Goal: Information Seeking & Learning: Learn about a topic

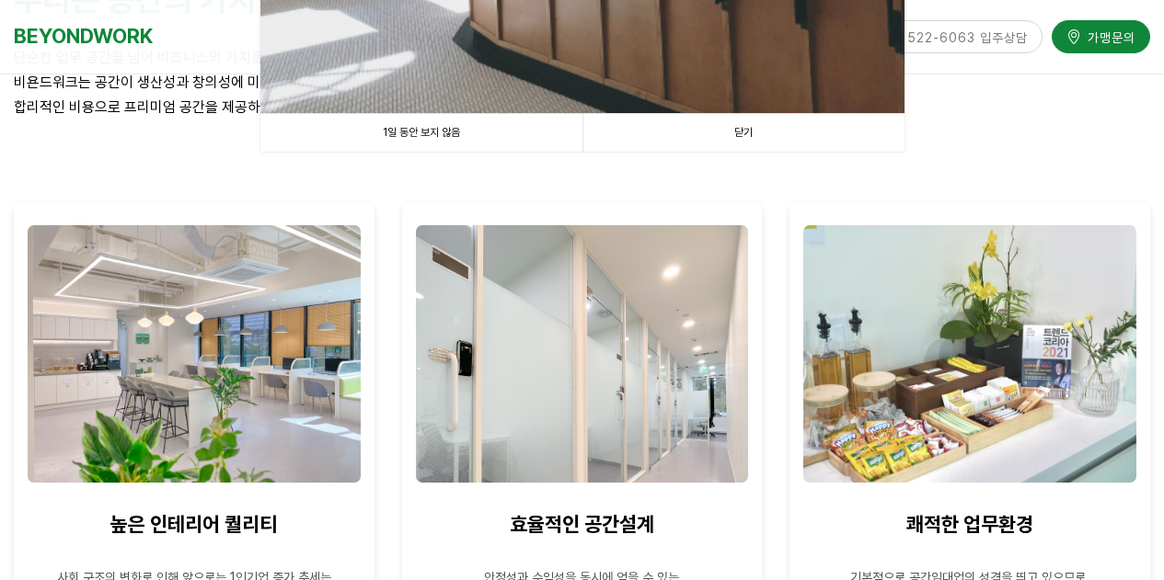
scroll to position [736, 0]
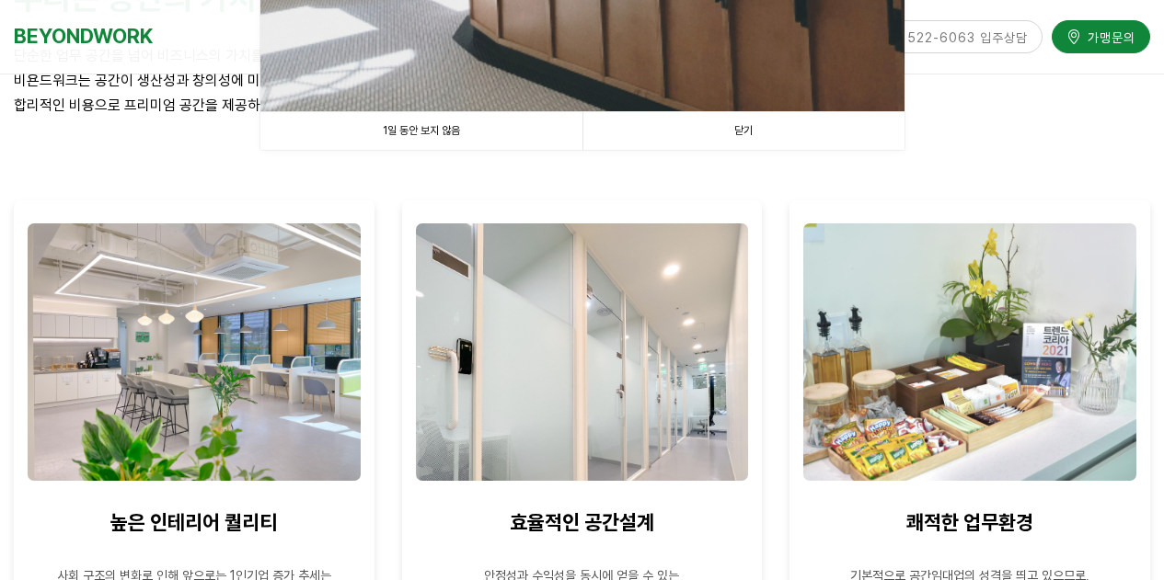
click at [479, 139] on link "1일 동안 보지 않음" at bounding box center [421, 131] width 322 height 38
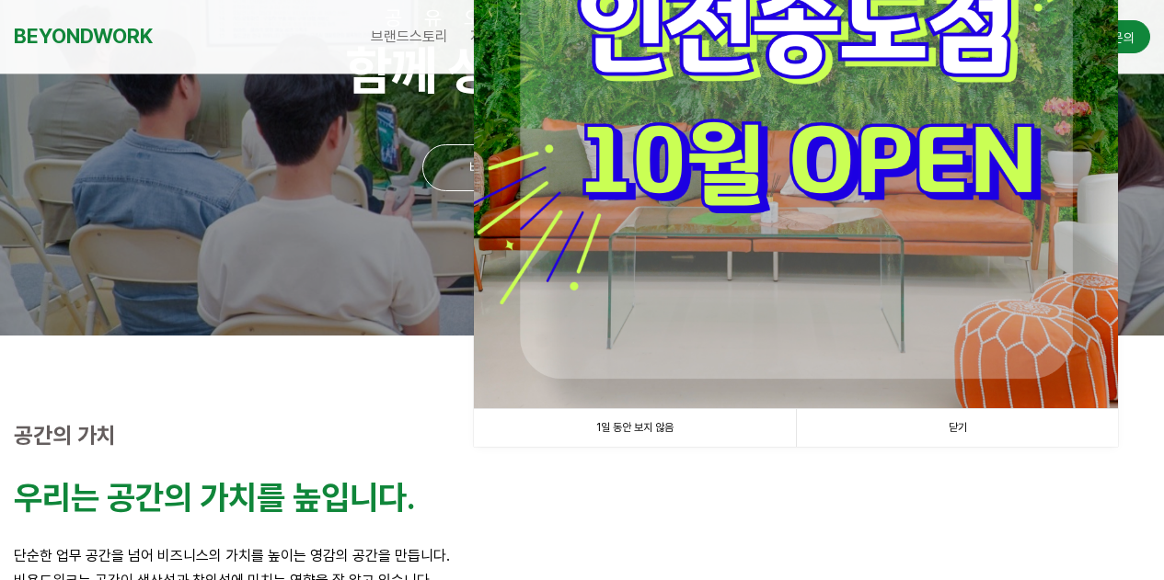
scroll to position [276, 0]
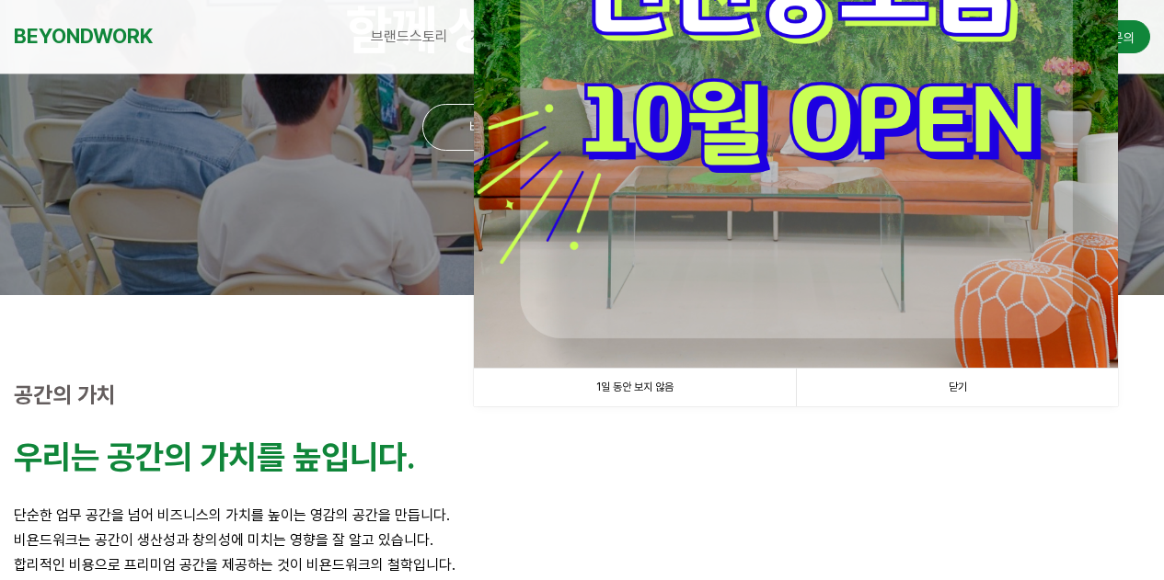
click at [954, 386] on link "닫기" at bounding box center [957, 388] width 322 height 38
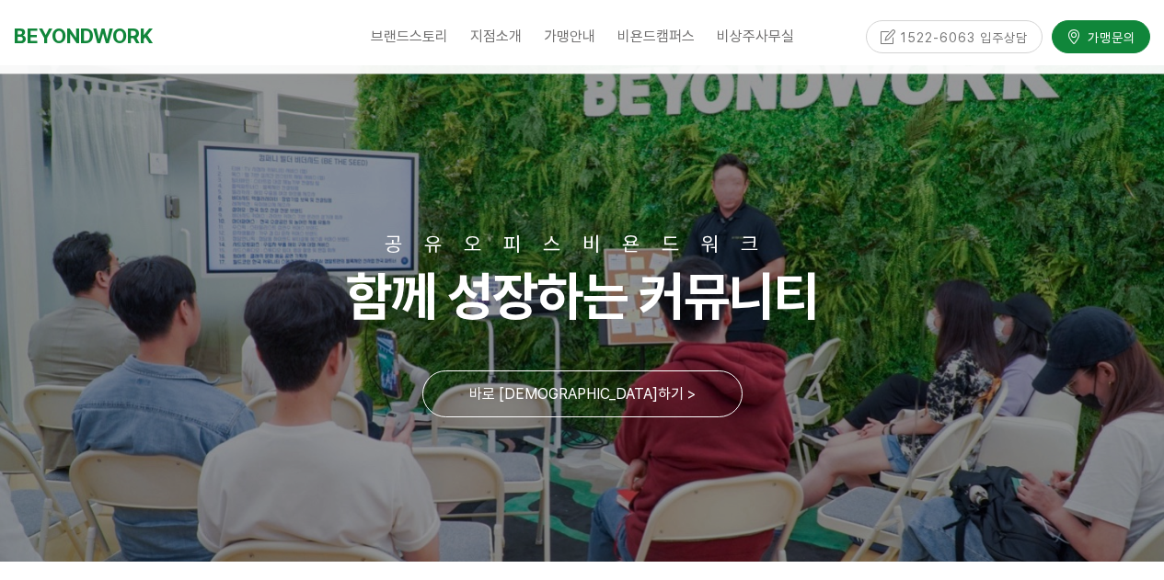
scroll to position [0, 0]
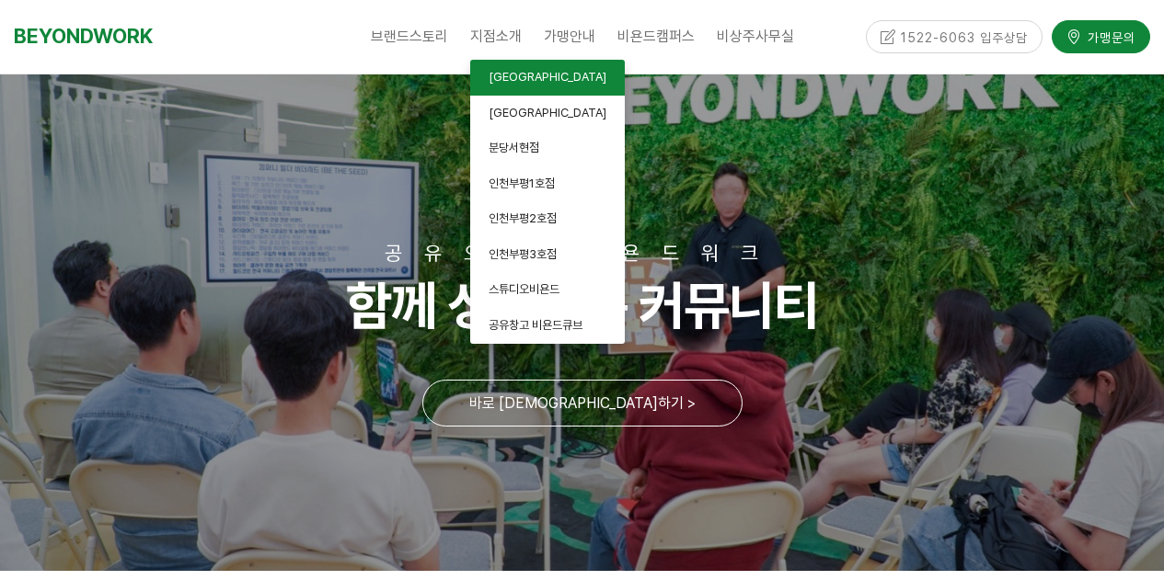
click at [508, 80] on span "안양평촌점" at bounding box center [547, 77] width 118 height 14
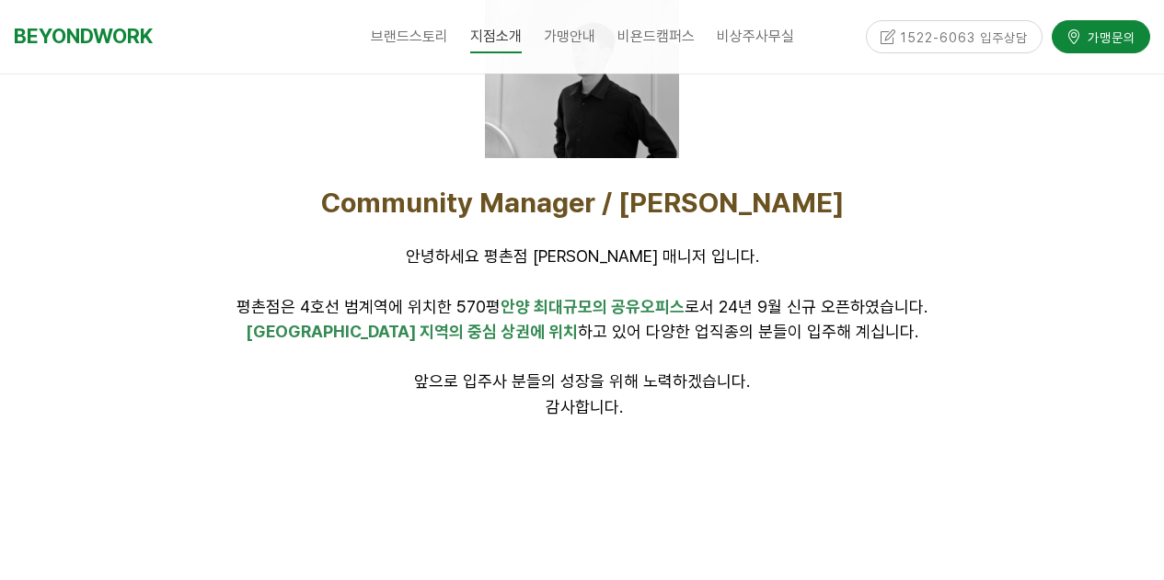
scroll to position [552, 0]
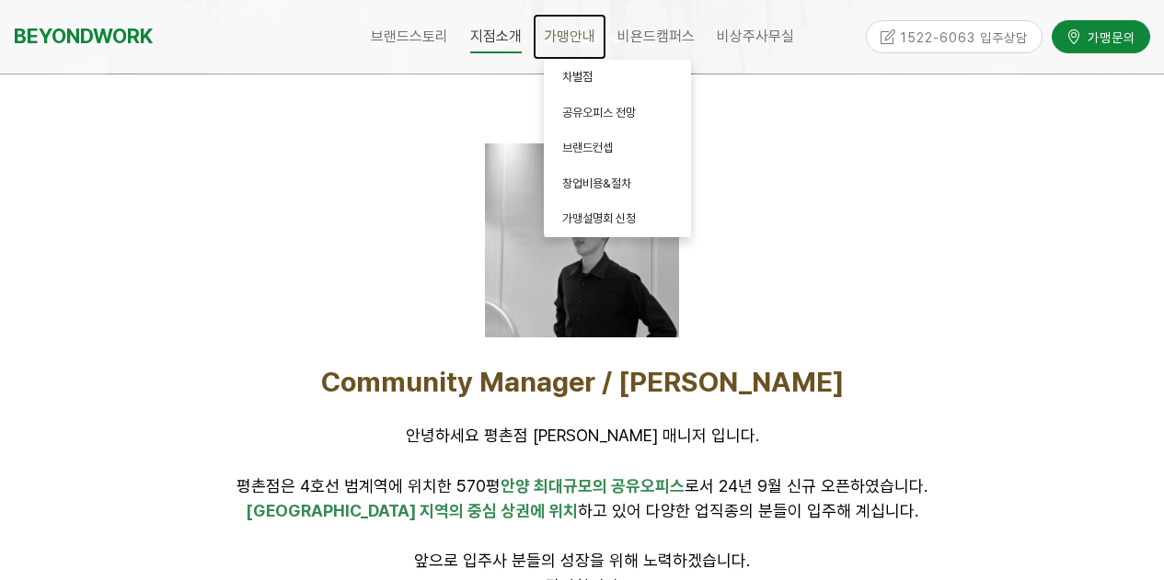
click at [592, 41] on span "가맹안내" at bounding box center [570, 36] width 52 height 17
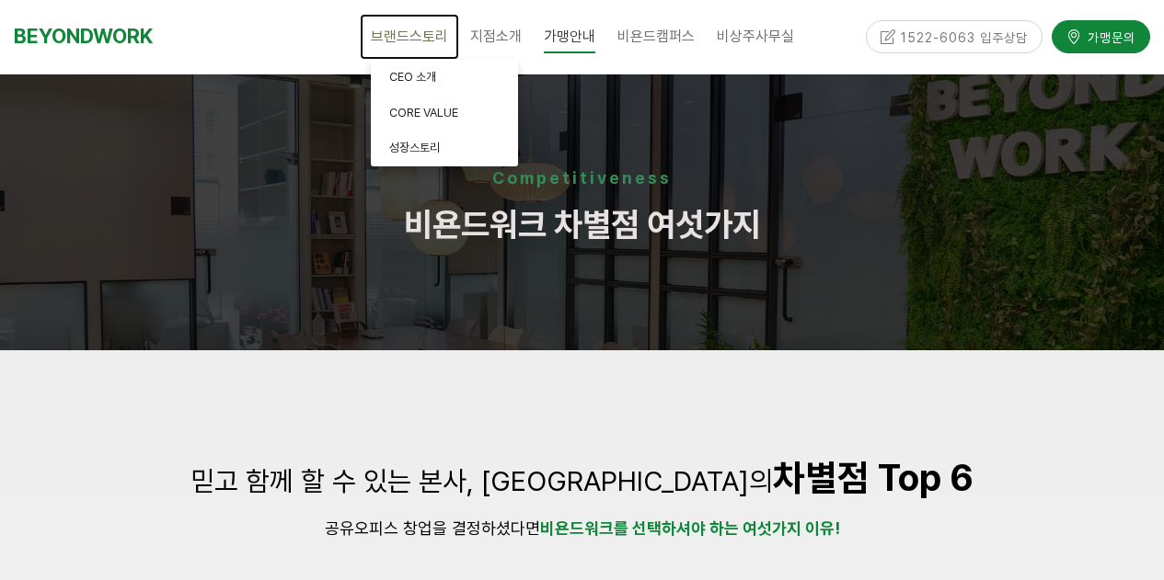
click at [431, 45] on span "브랜드스토리" at bounding box center [409, 36] width 77 height 17
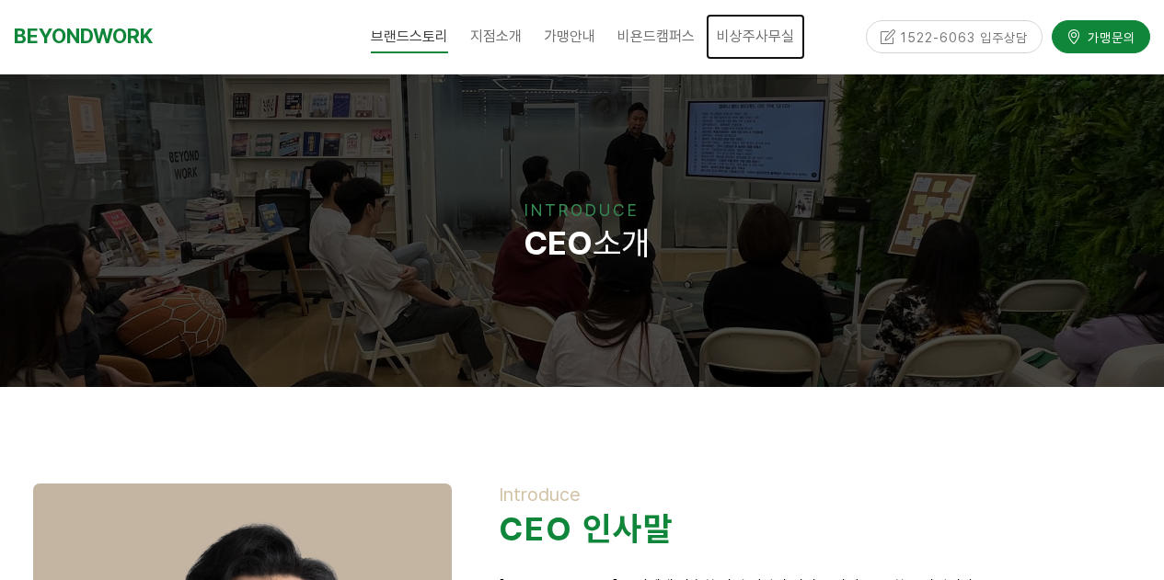
click at [755, 40] on span "비상주사무실" at bounding box center [755, 36] width 77 height 17
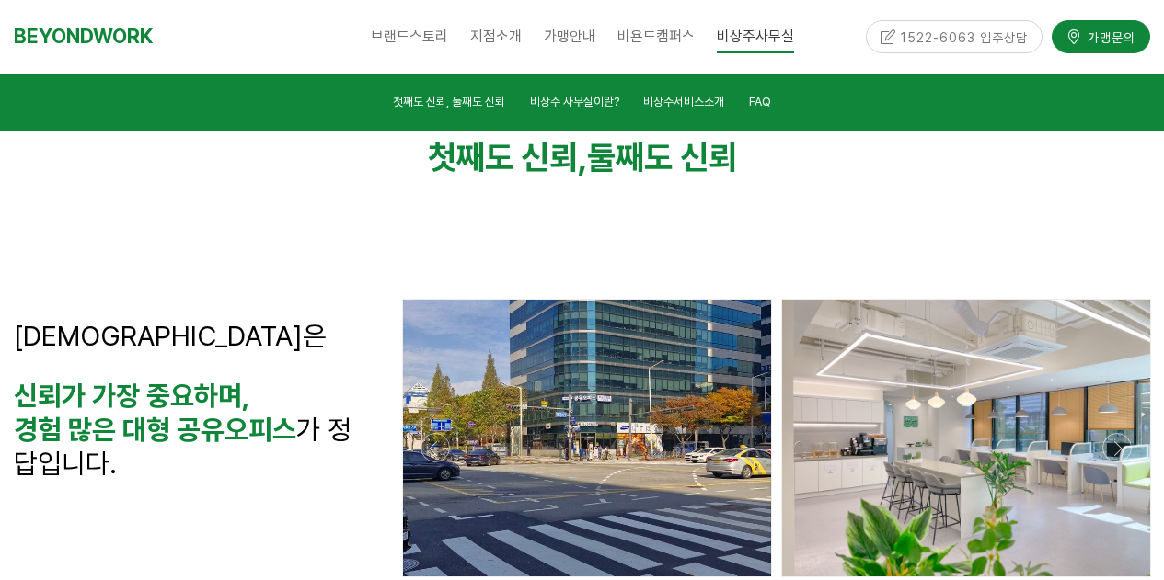
scroll to position [368, 0]
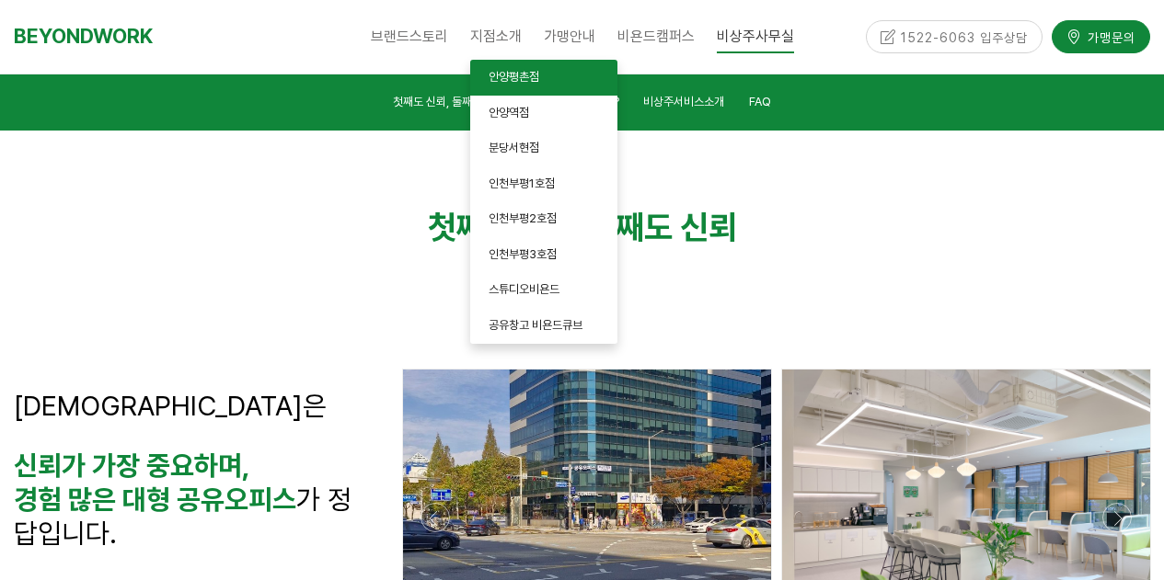
click at [522, 74] on span "안양평촌점" at bounding box center [513, 77] width 51 height 14
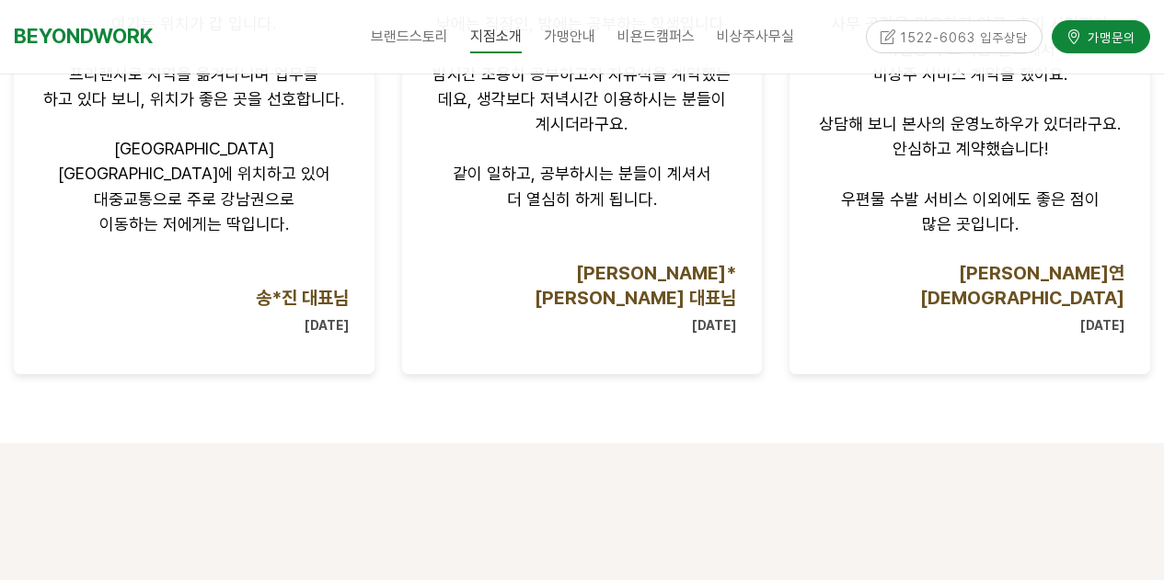
scroll to position [2024, 0]
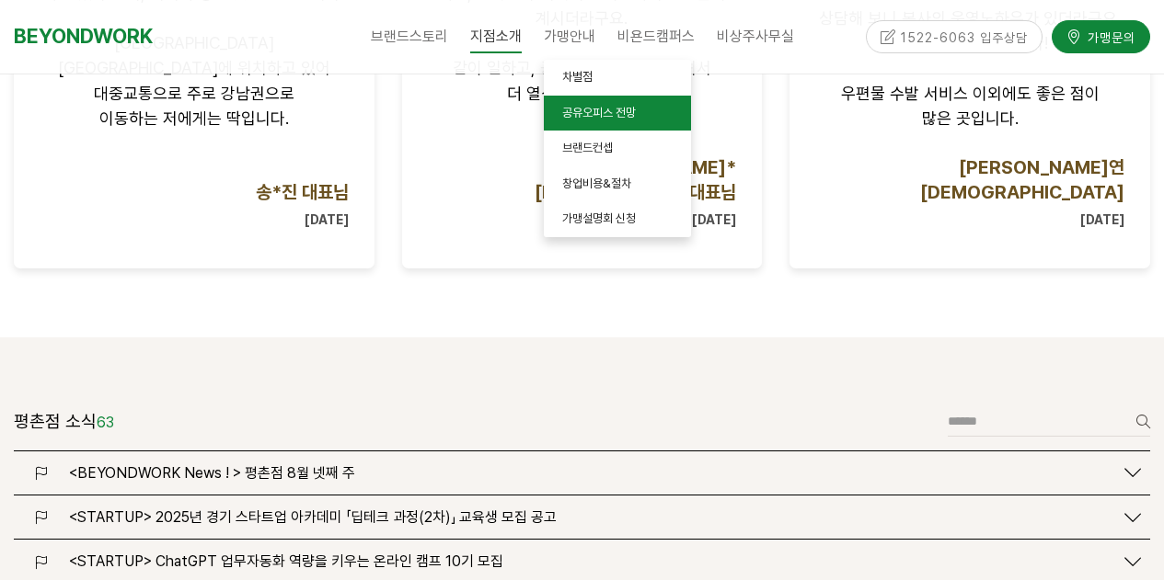
click at [596, 109] on span "공유오피스 전망" at bounding box center [599, 113] width 74 height 14
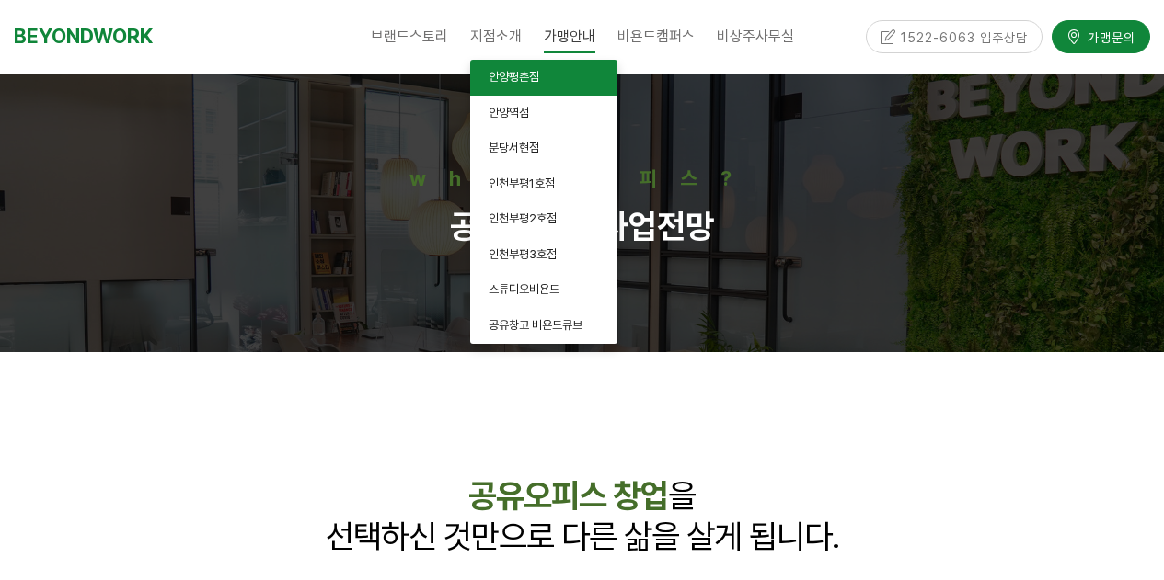
click at [516, 80] on span "안양평촌점" at bounding box center [513, 77] width 51 height 14
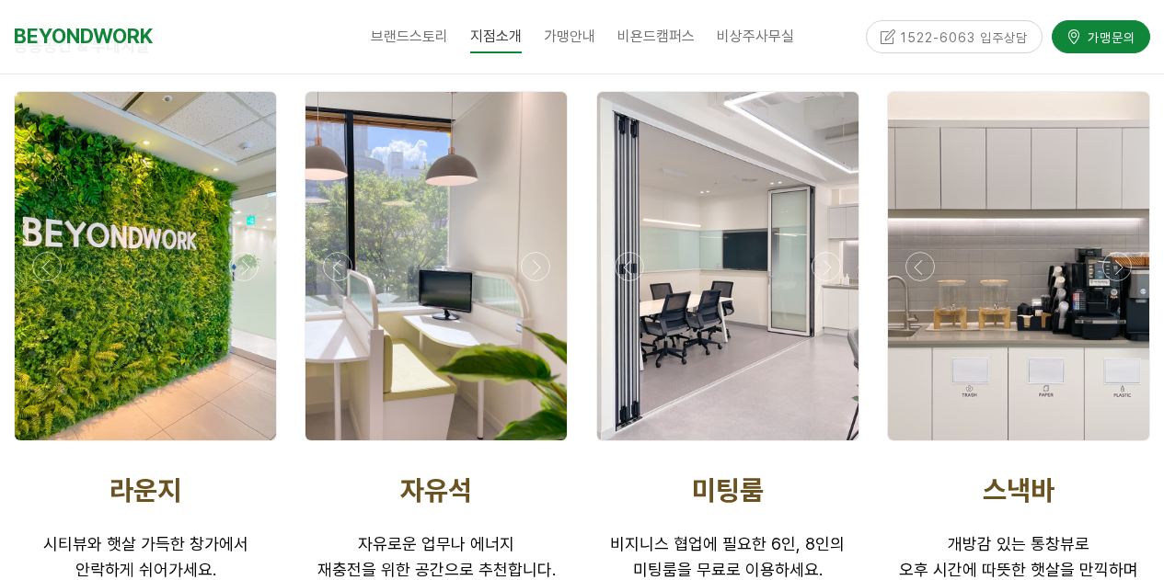
scroll to position [3153, 0]
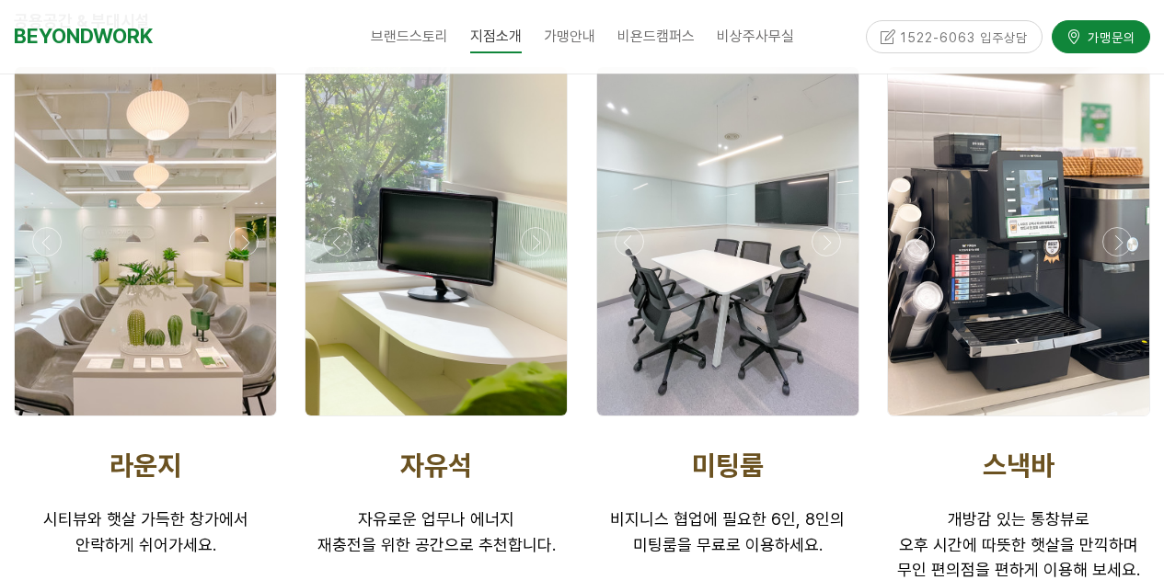
click at [253, 421] on div at bounding box center [145, 421] width 272 height 0
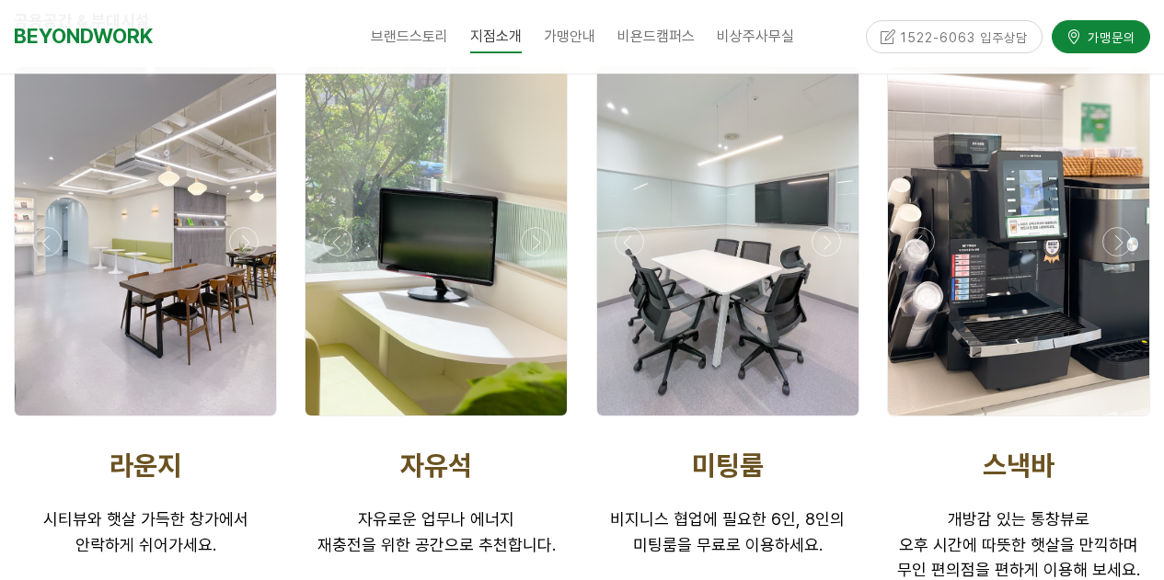
click at [253, 421] on div at bounding box center [145, 421] width 272 height 0
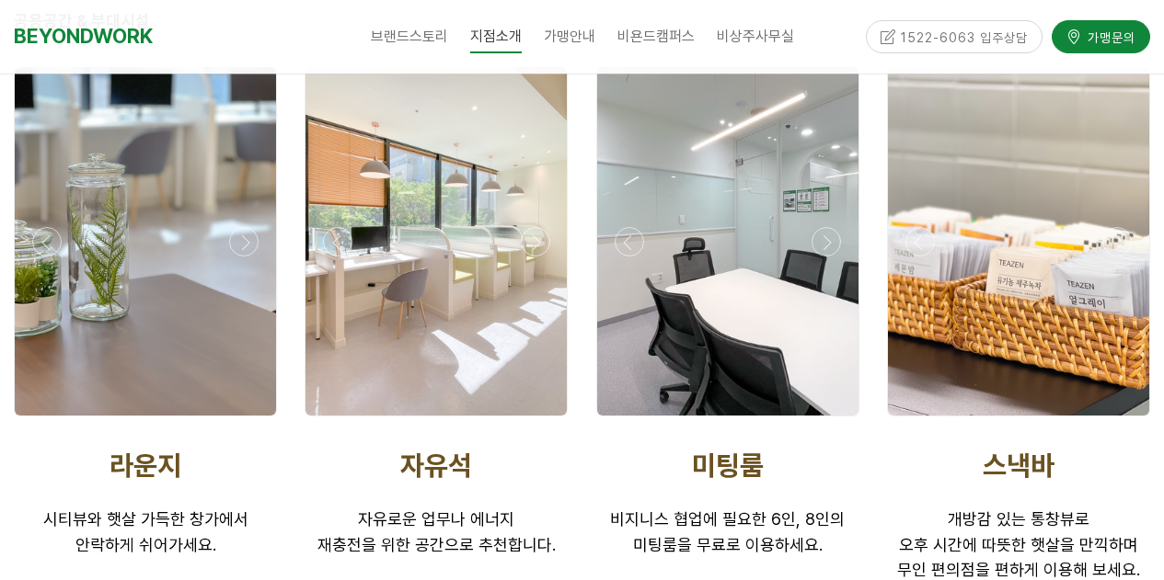
click at [253, 421] on div at bounding box center [145, 421] width 272 height 0
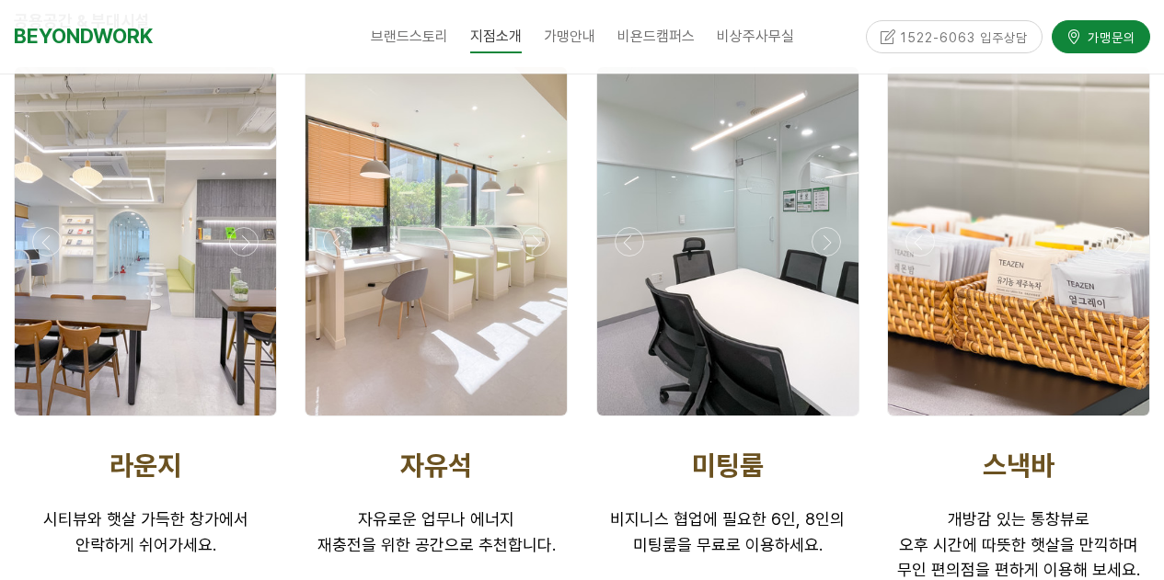
click at [253, 421] on div at bounding box center [145, 421] width 272 height 0
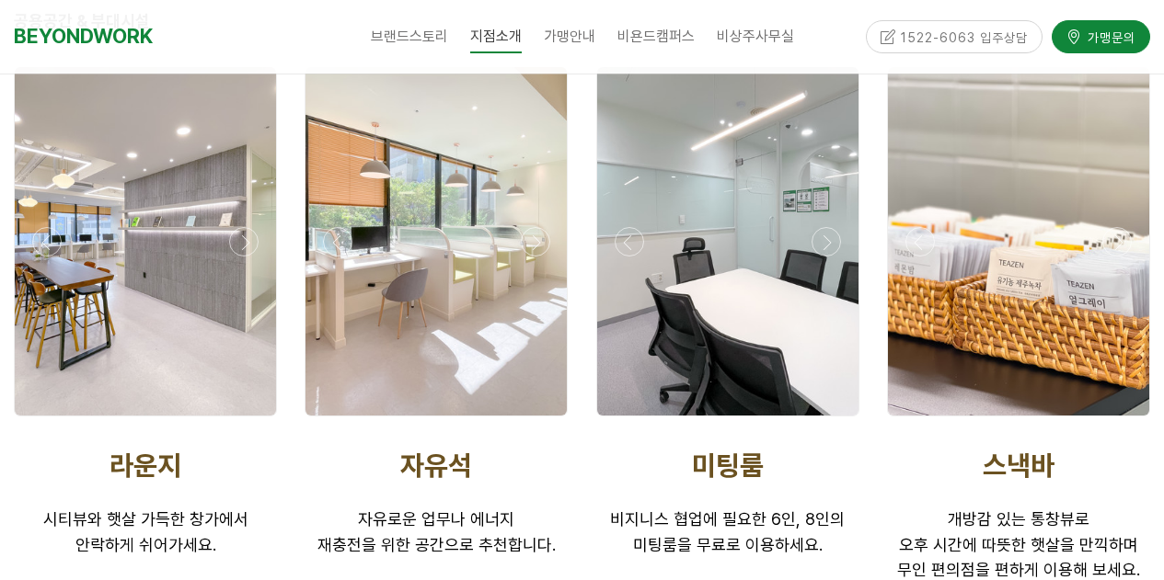
click at [253, 421] on div at bounding box center [145, 421] width 272 height 0
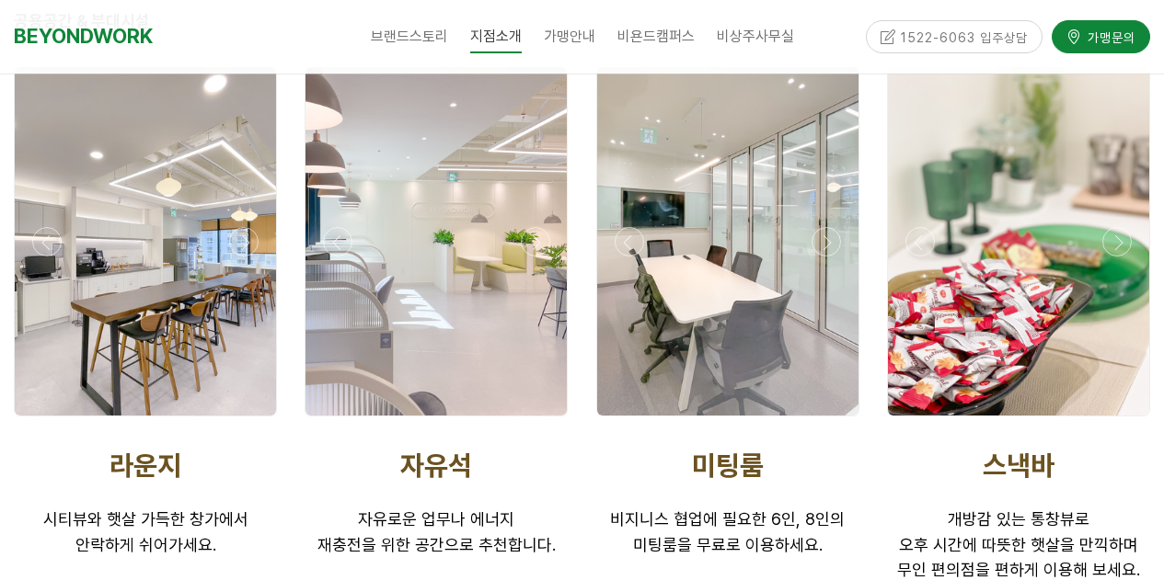
click at [253, 421] on div at bounding box center [145, 421] width 272 height 0
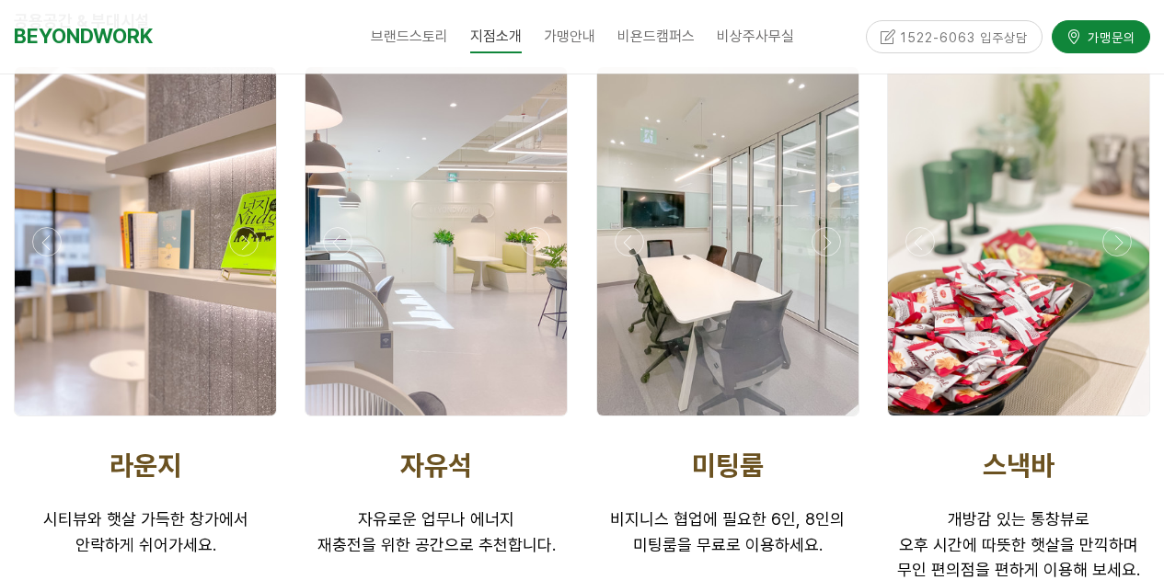
click at [540, 421] on div at bounding box center [436, 421] width 272 height 0
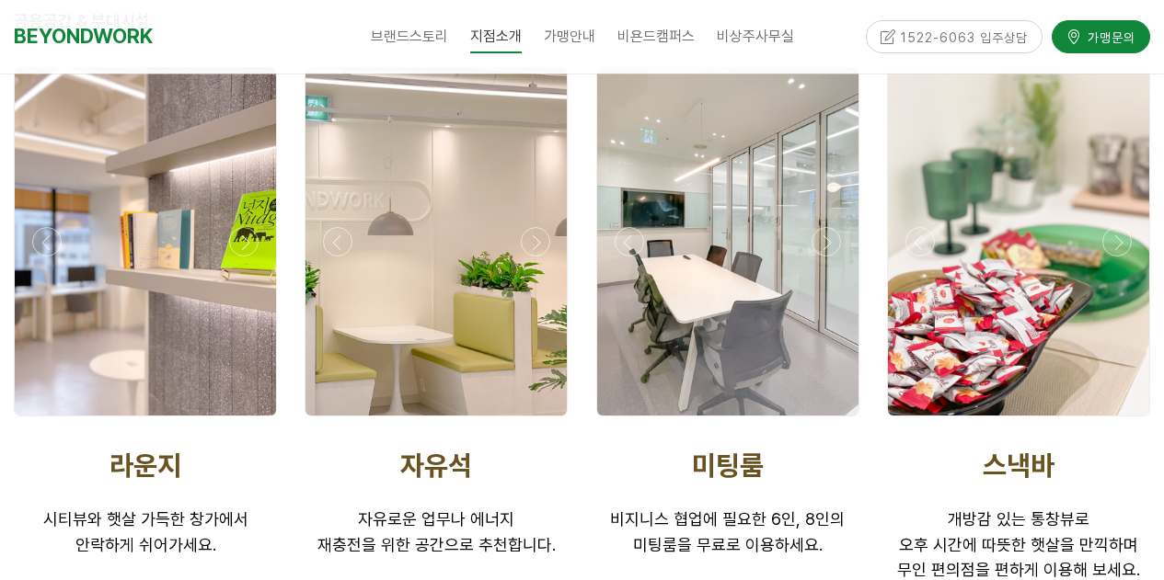
click at [540, 421] on div at bounding box center [436, 421] width 272 height 0
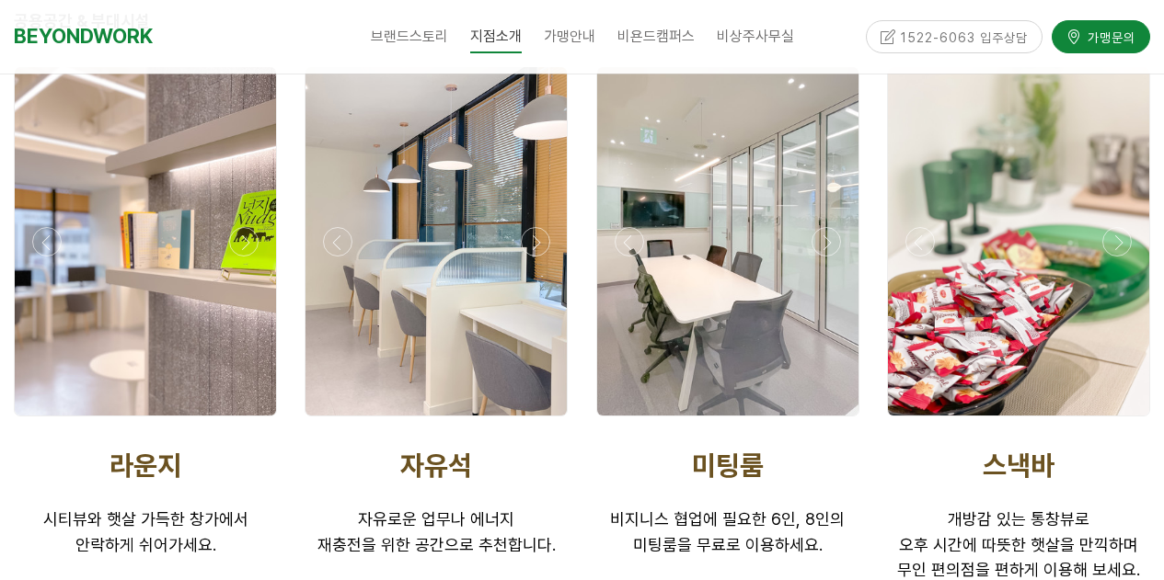
click at [540, 421] on div at bounding box center [436, 421] width 272 height 0
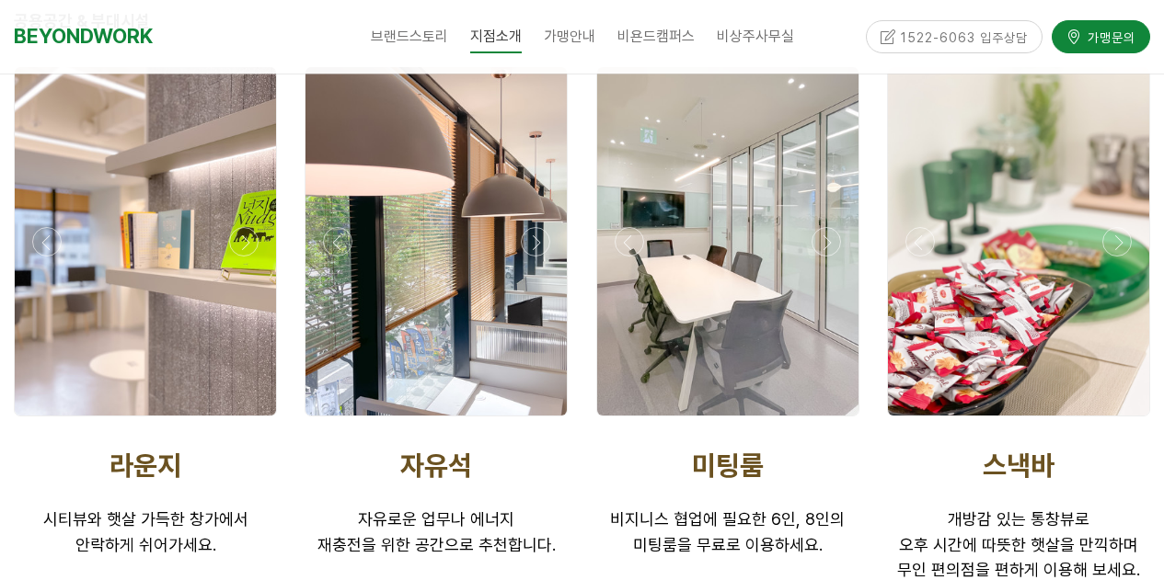
click at [540, 421] on div at bounding box center [436, 421] width 272 height 0
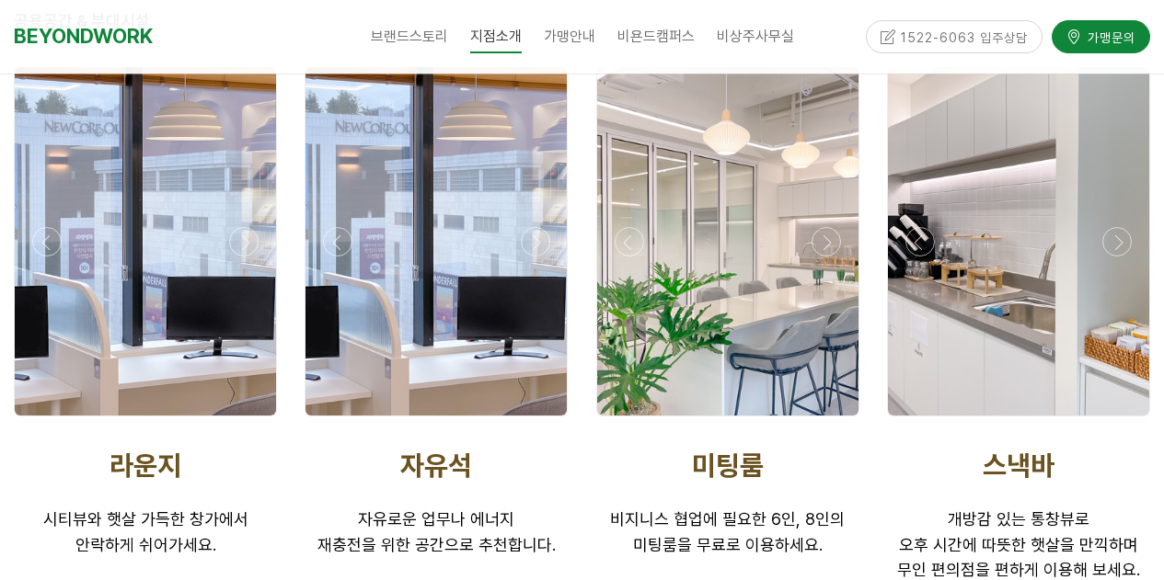
click at [540, 421] on div at bounding box center [436, 421] width 272 height 0
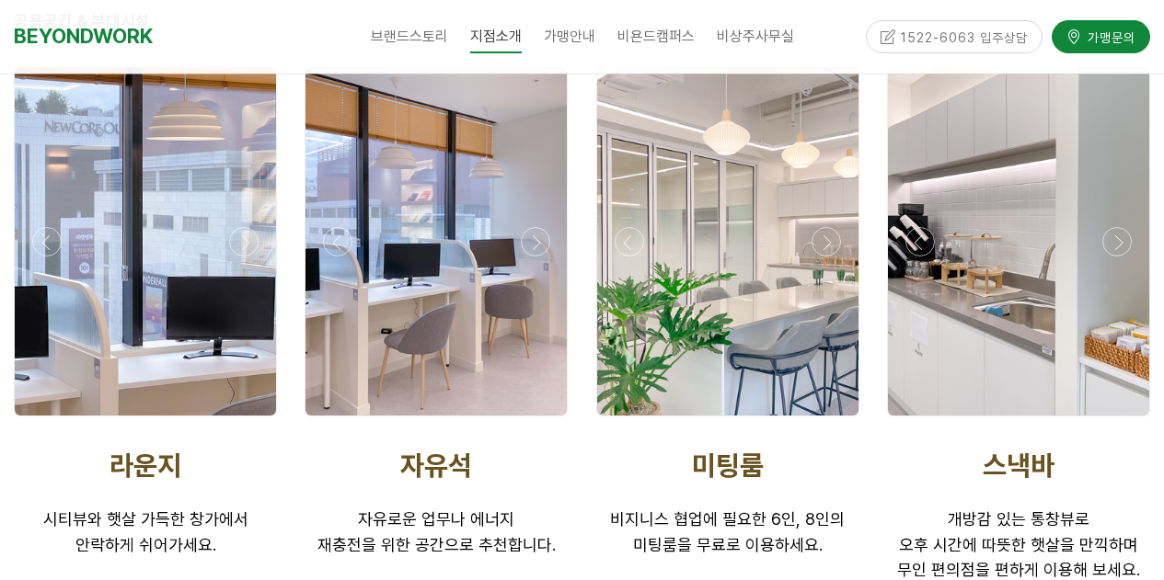
click at [1124, 421] on div at bounding box center [1018, 421] width 272 height 0
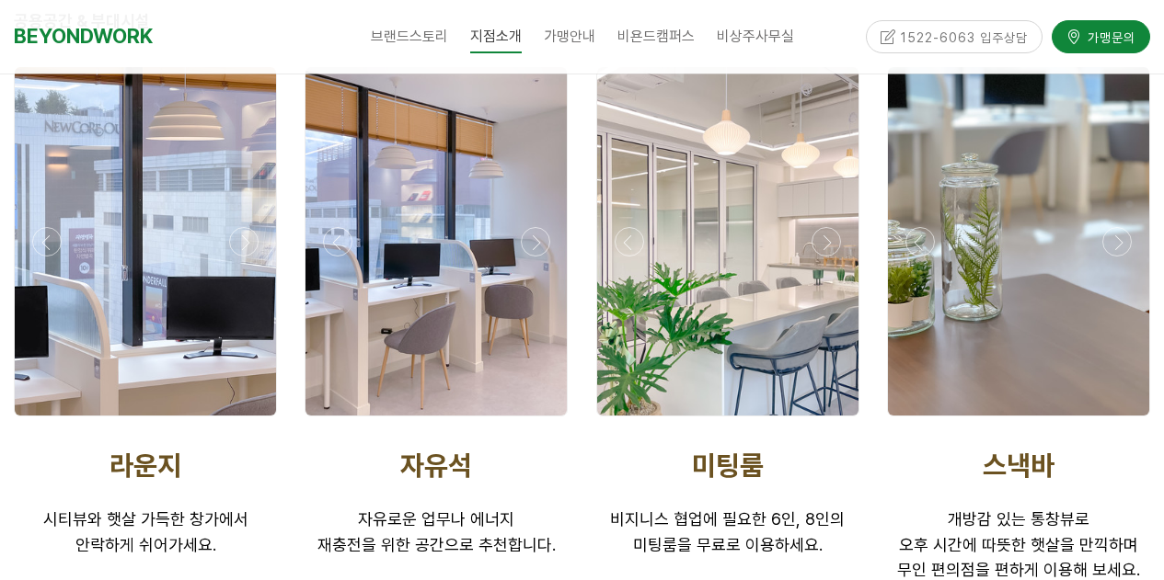
click at [1124, 421] on div at bounding box center [1018, 421] width 272 height 0
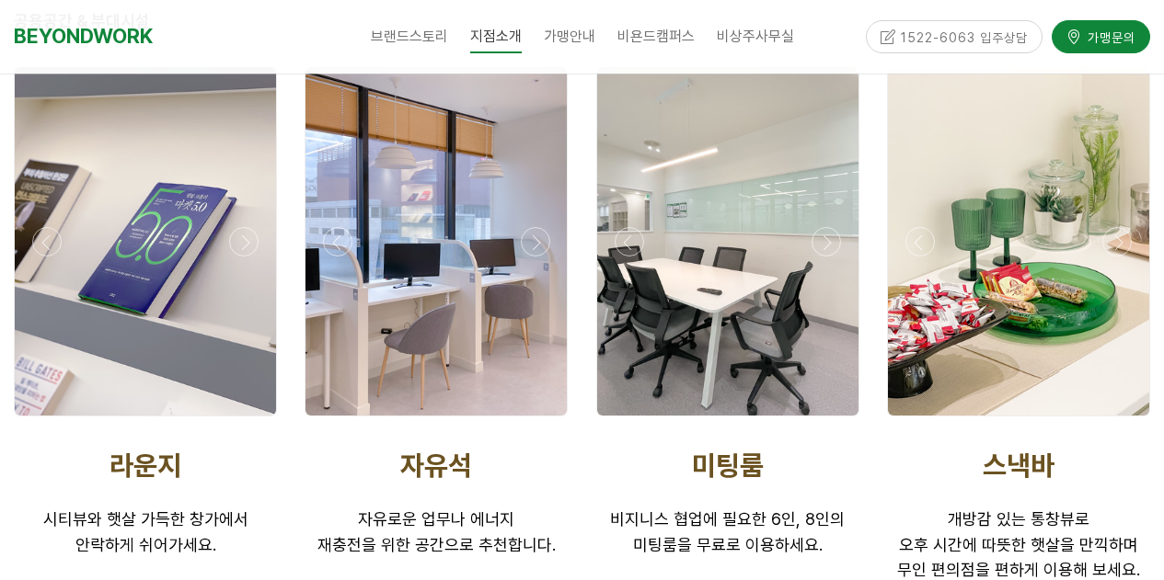
click at [1124, 421] on div at bounding box center [1018, 421] width 272 height 0
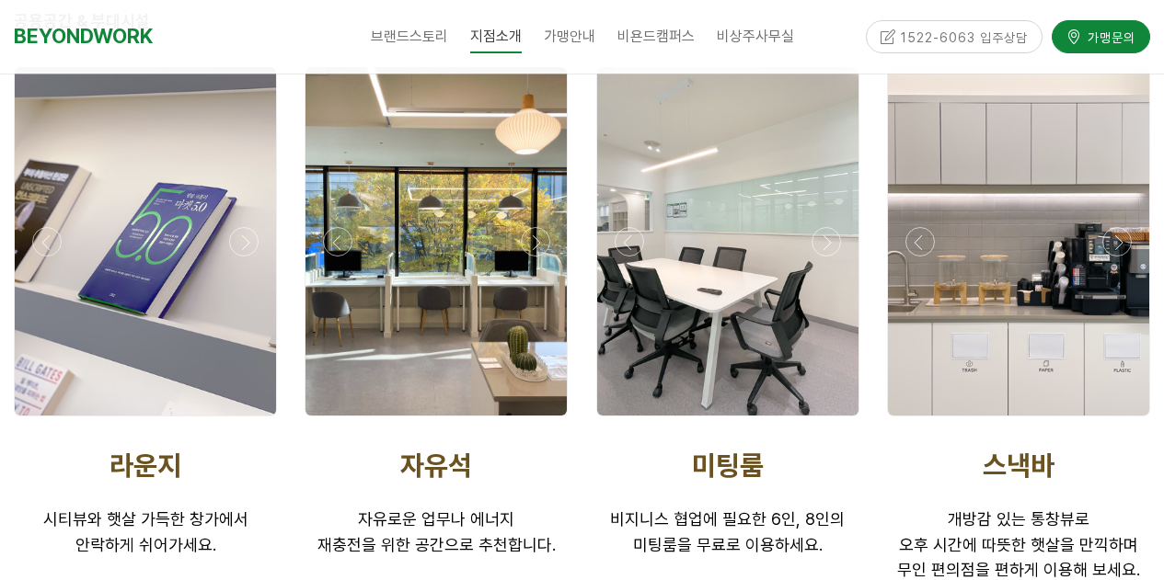
click at [821, 421] on div at bounding box center [728, 421] width 272 height 0
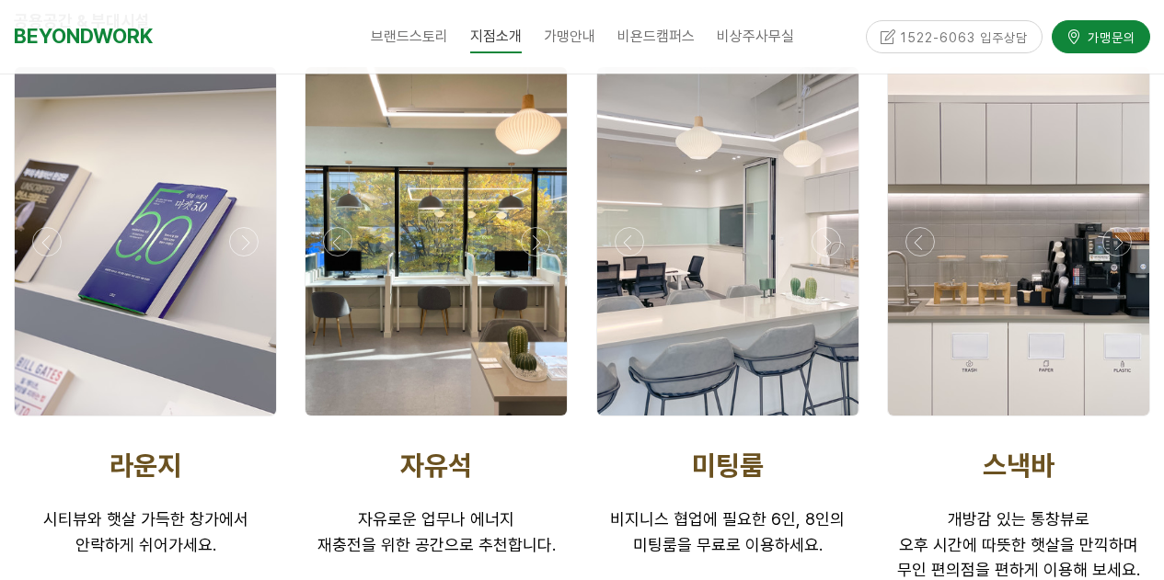
click at [821, 421] on div at bounding box center [728, 421] width 272 height 0
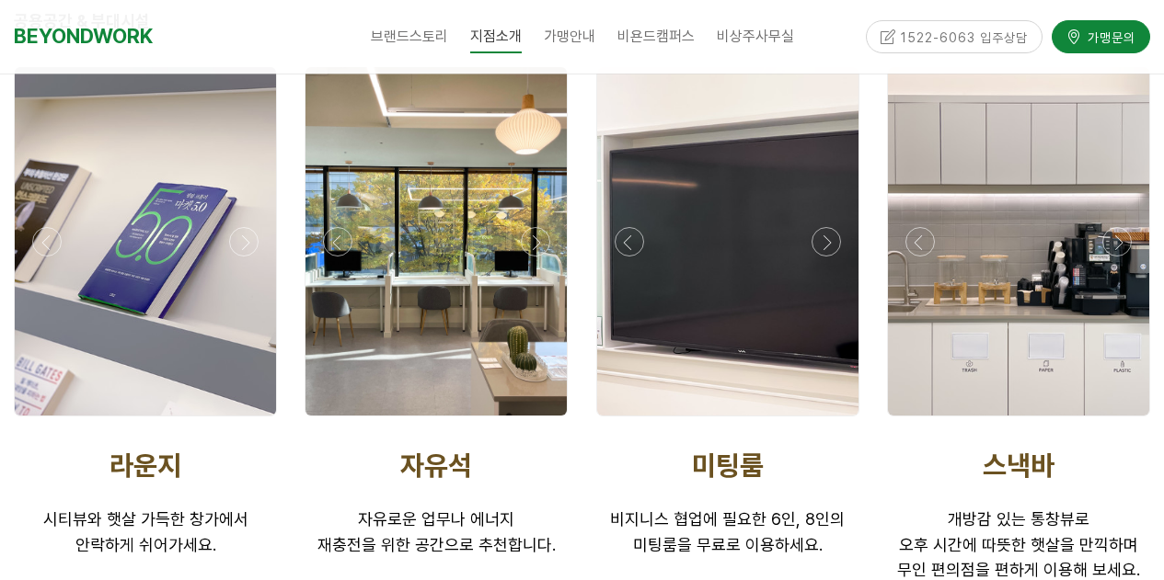
click at [821, 421] on div at bounding box center [728, 421] width 272 height 0
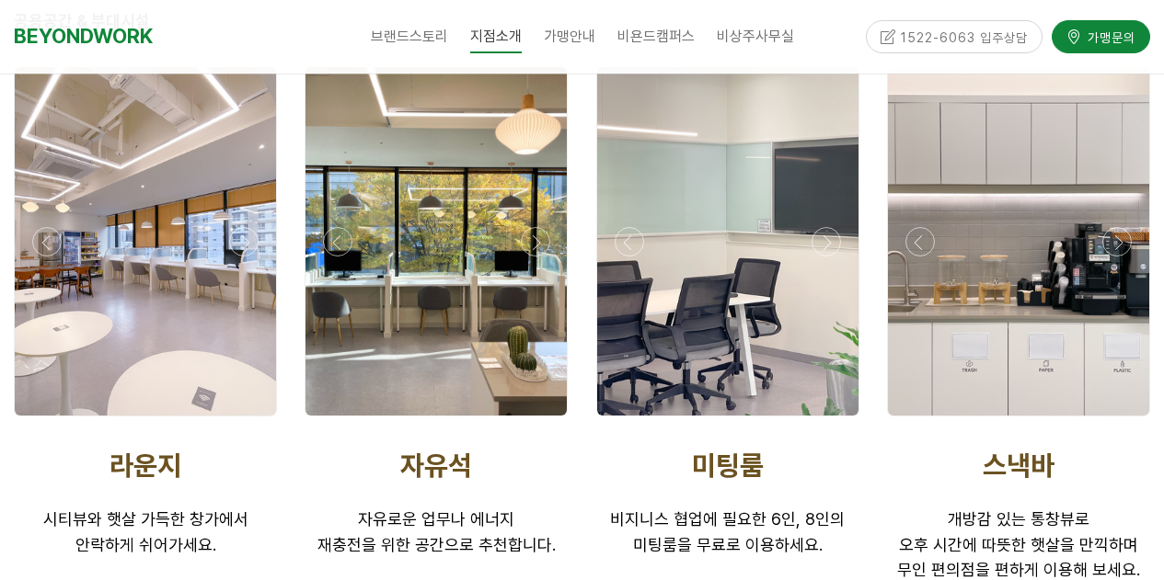
click at [821, 421] on div at bounding box center [728, 421] width 272 height 0
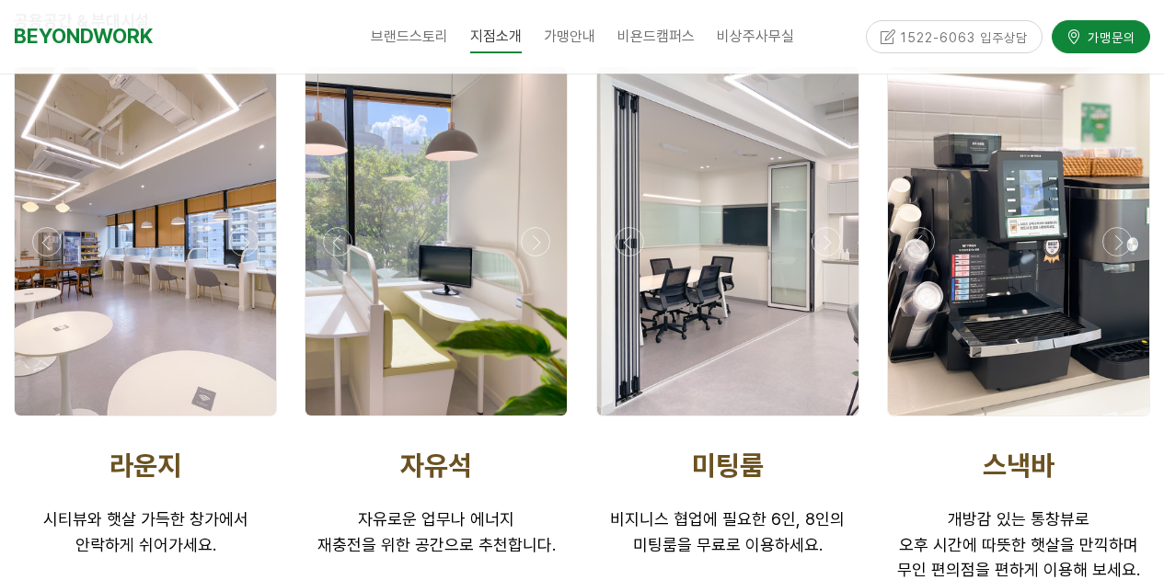
click at [821, 421] on div at bounding box center [728, 421] width 272 height 0
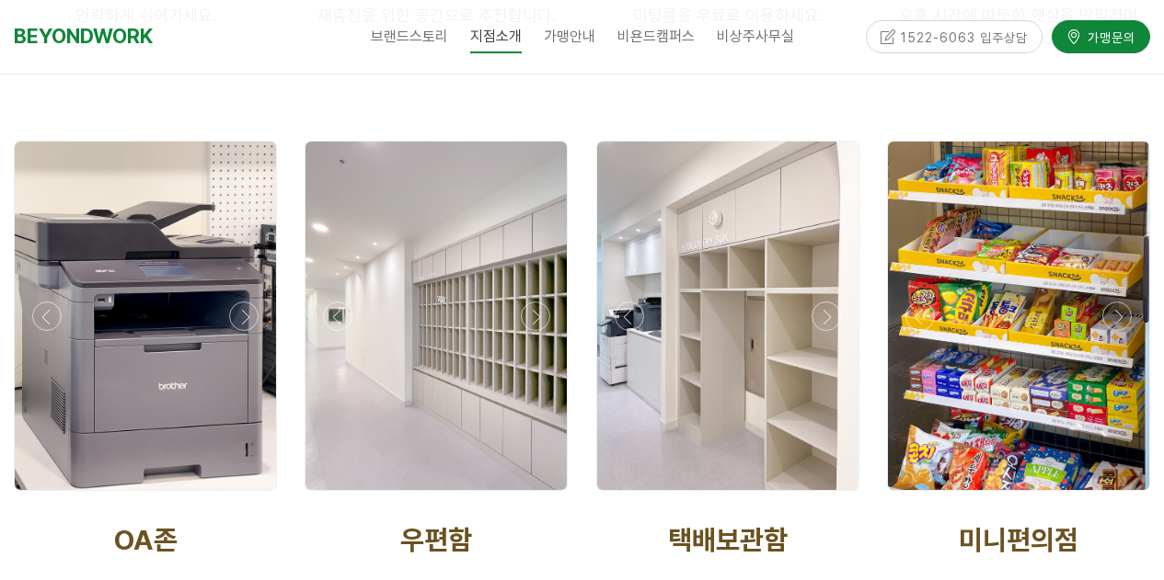
scroll to position [3797, 0]
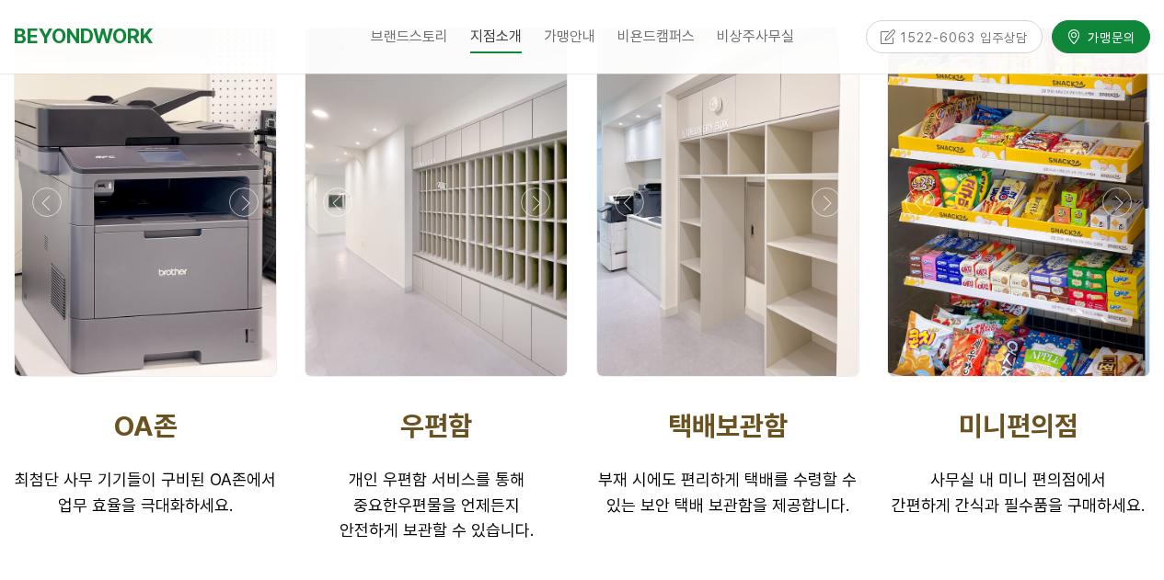
click at [525, 382] on div at bounding box center [436, 382] width 272 height 0
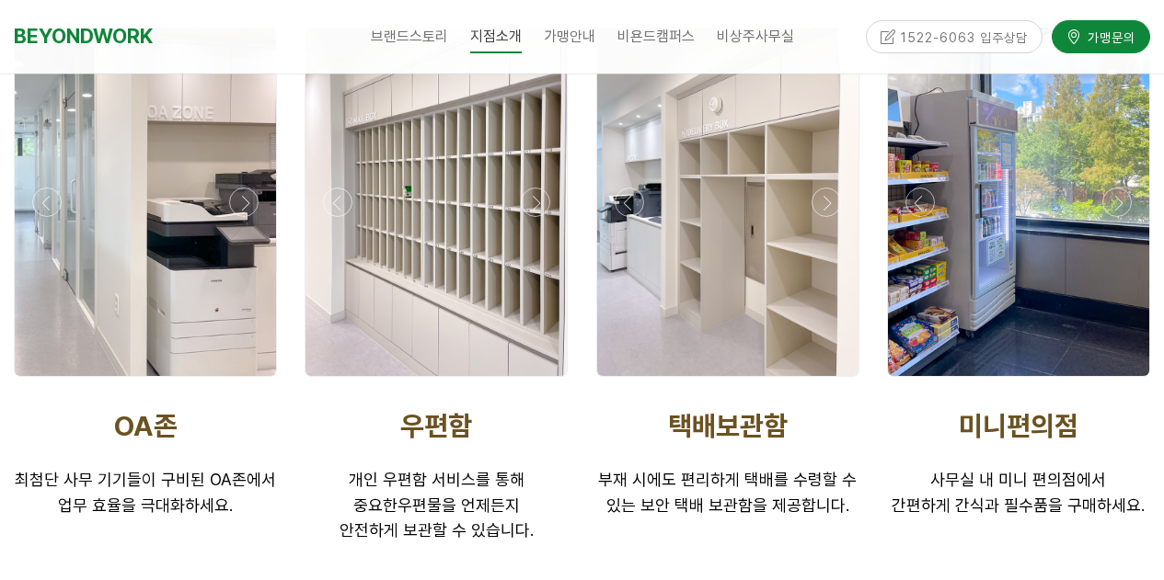
click at [525, 382] on div at bounding box center [436, 382] width 272 height 0
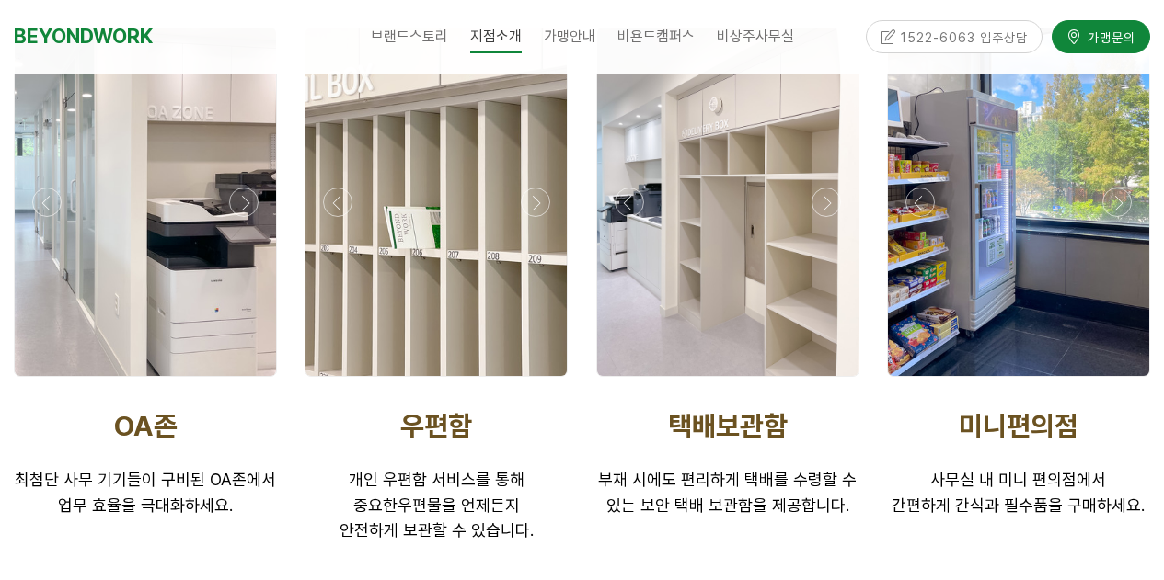
click at [525, 382] on div at bounding box center [436, 382] width 272 height 0
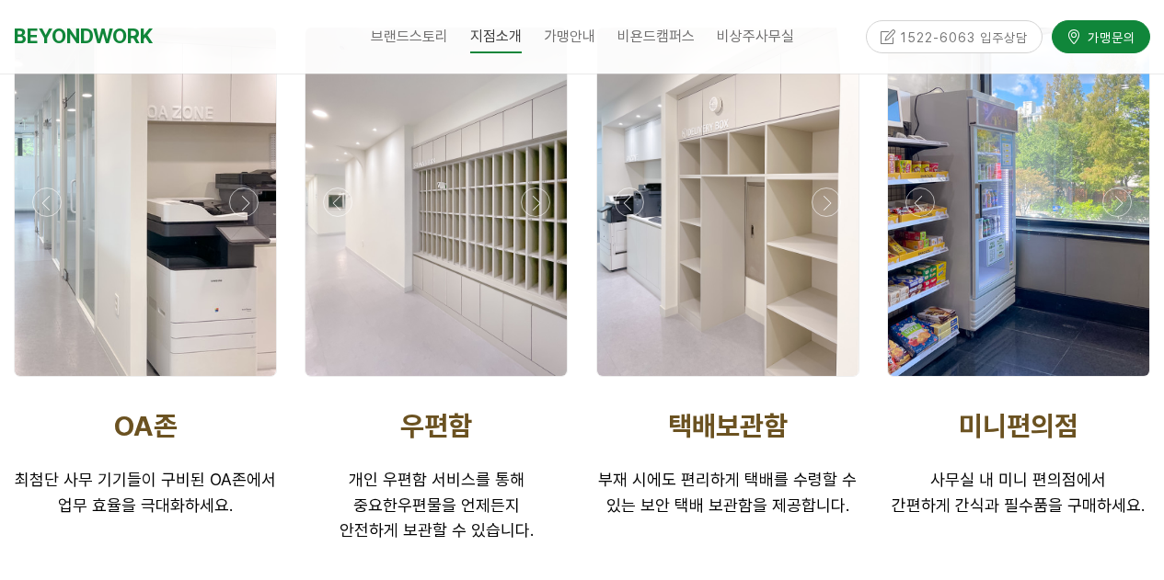
click at [525, 382] on div at bounding box center [436, 382] width 272 height 0
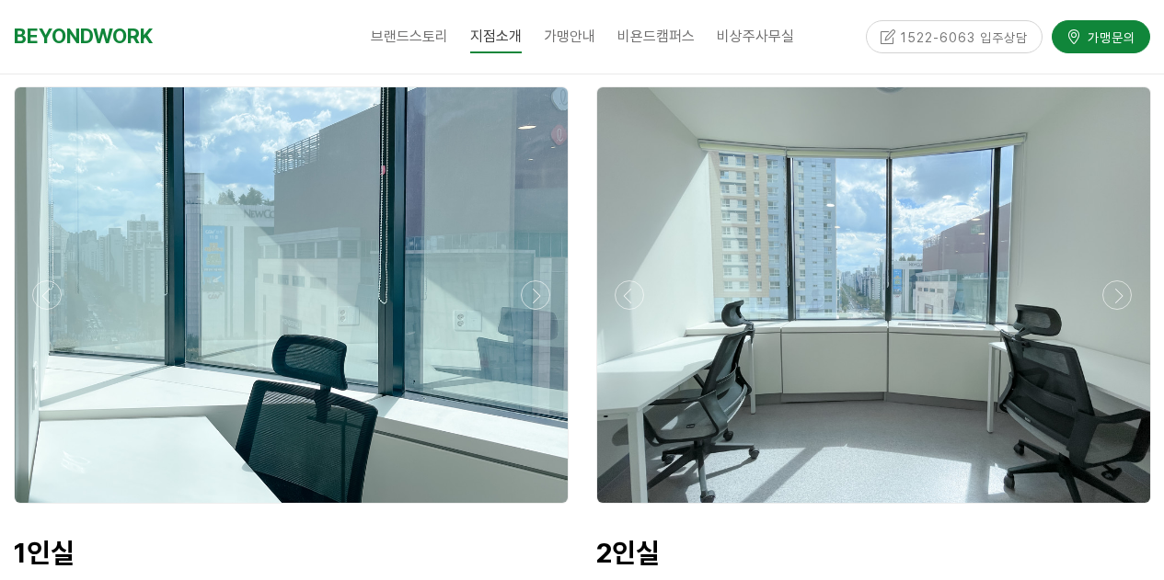
scroll to position [4625, 0]
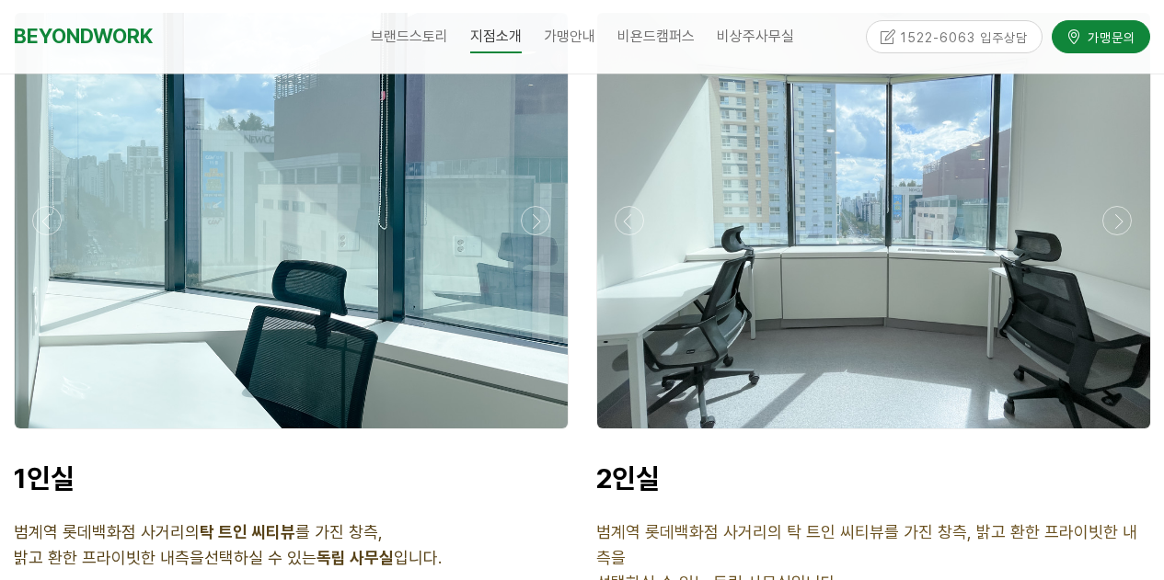
click at [1125, 434] on div at bounding box center [874, 434] width 564 height 0
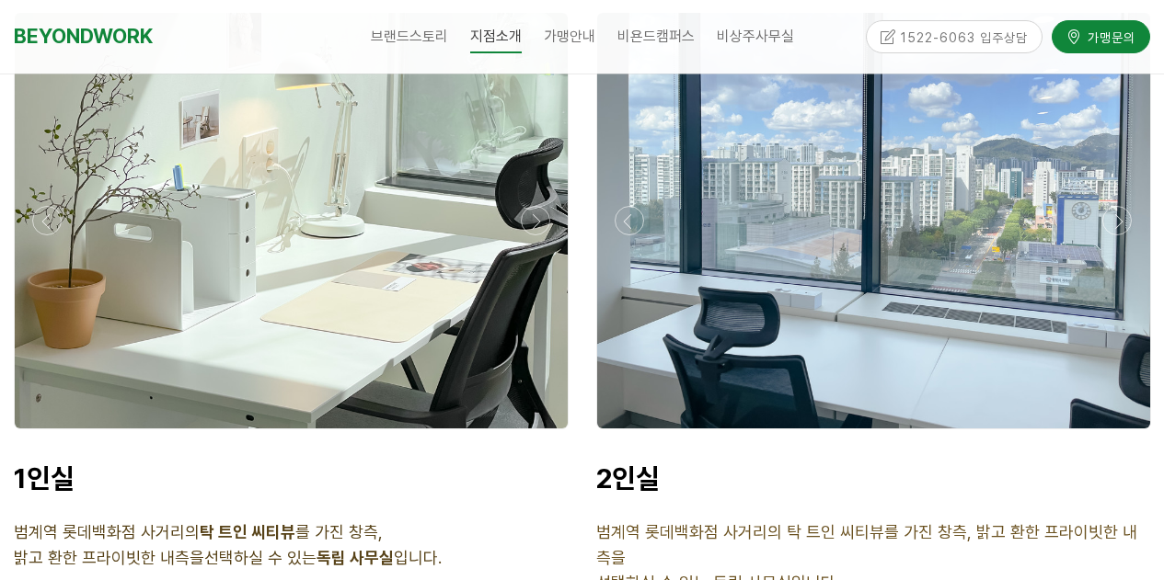
click at [1125, 434] on div at bounding box center [874, 434] width 564 height 0
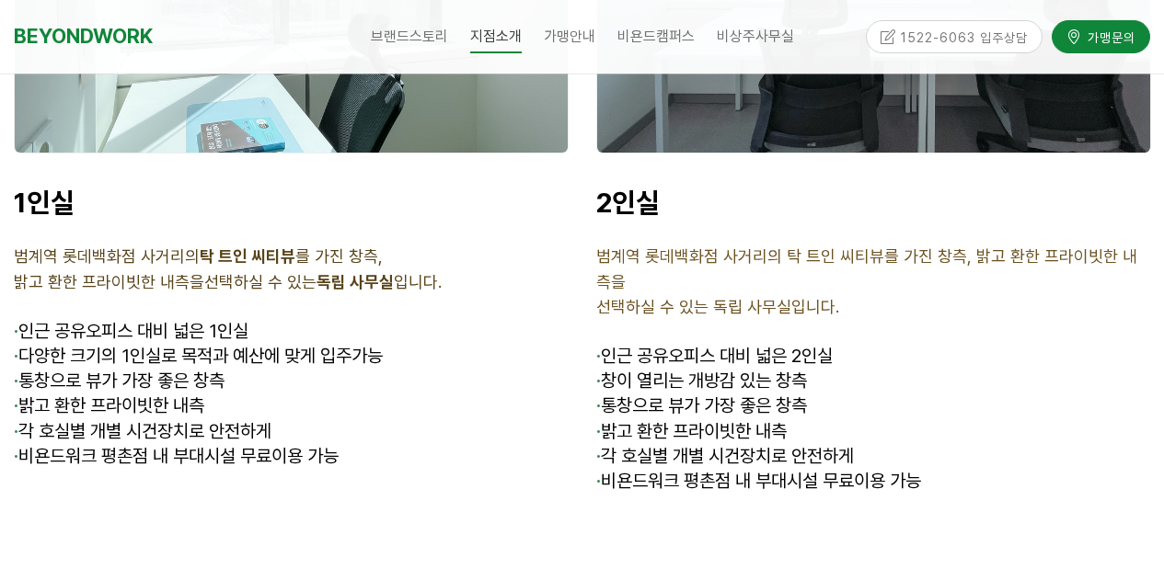
scroll to position [4533, 0]
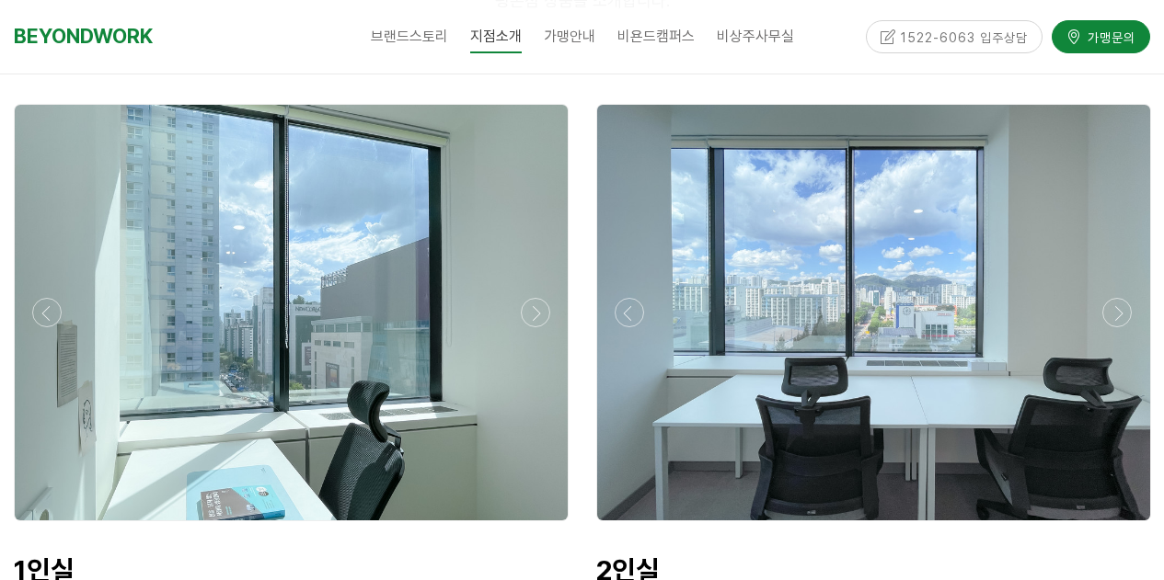
click at [545, 526] on div at bounding box center [291, 526] width 564 height 0
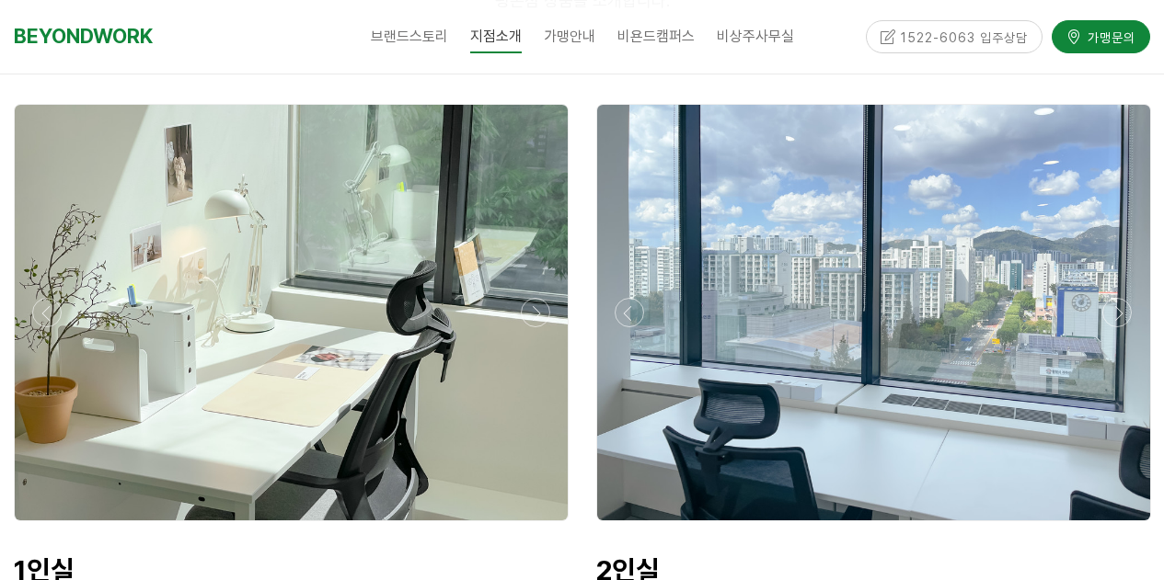
click at [545, 526] on div at bounding box center [291, 526] width 564 height 0
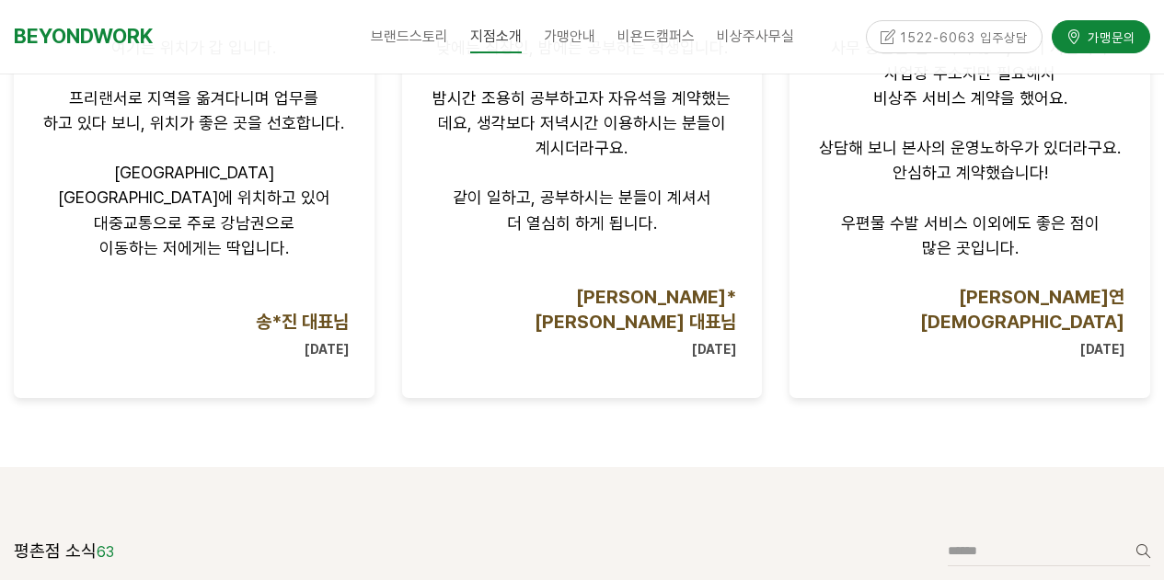
scroll to position [1589, 0]
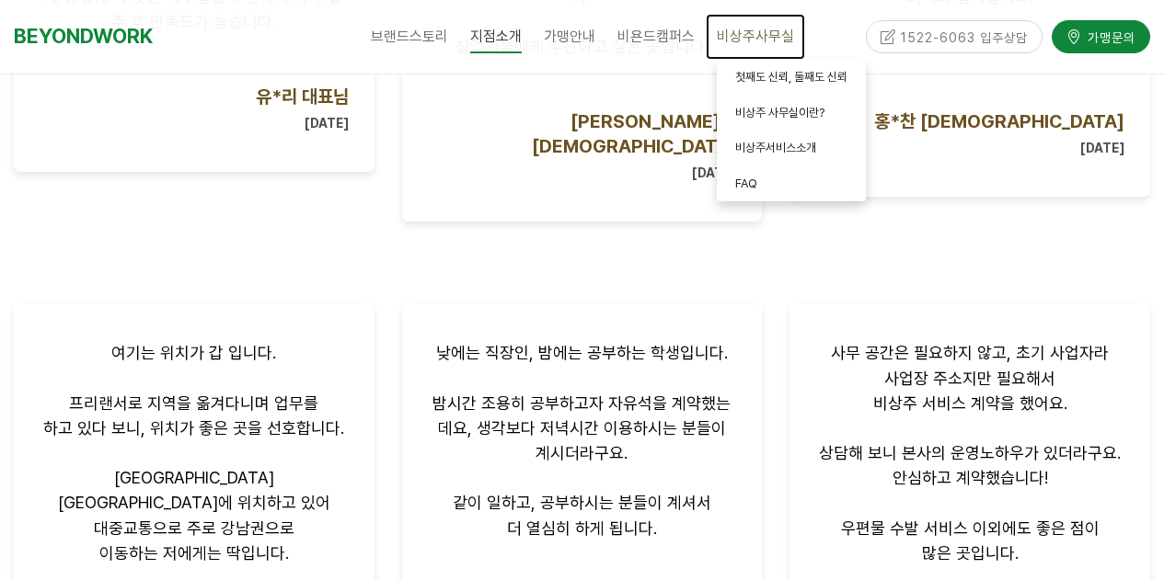
click at [757, 39] on span "비상주사무실" at bounding box center [755, 36] width 77 height 17
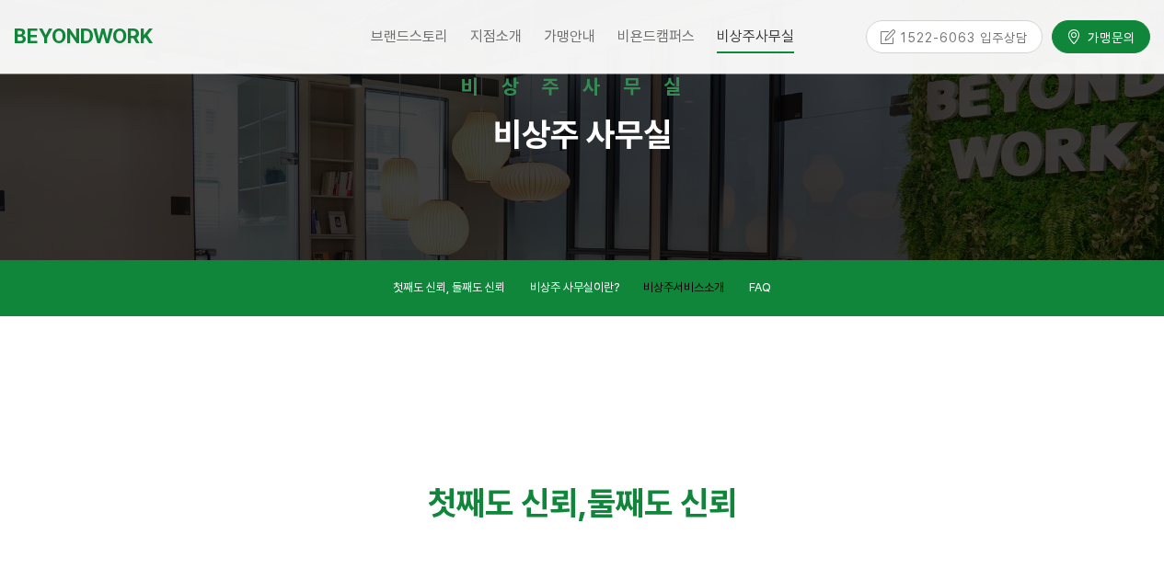
click at [689, 278] on link "비상주서비스소개" at bounding box center [683, 290] width 81 height 25
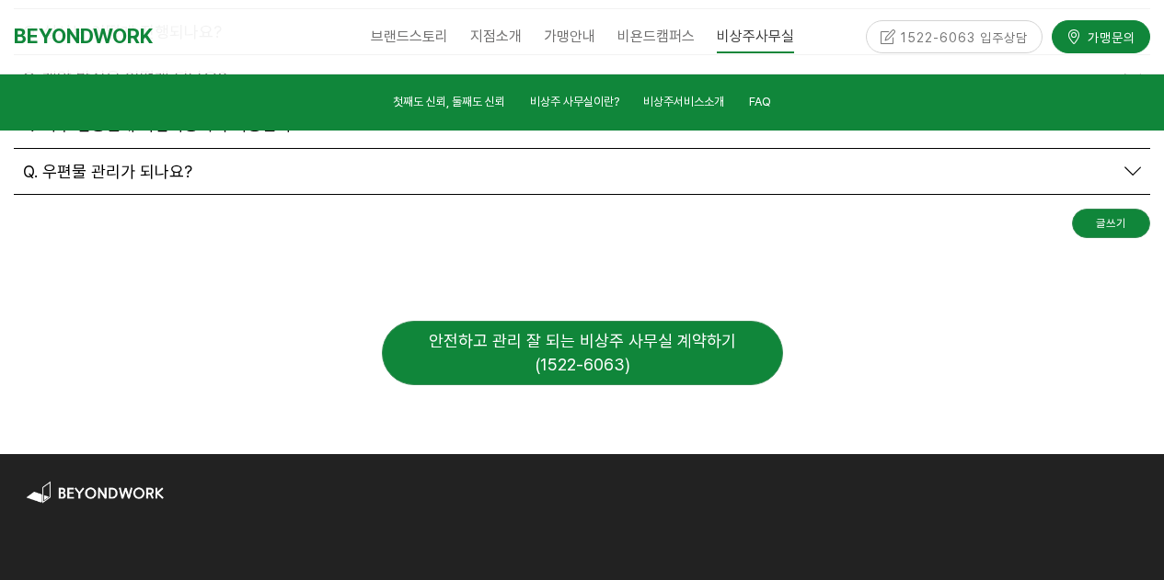
scroll to position [6792, 0]
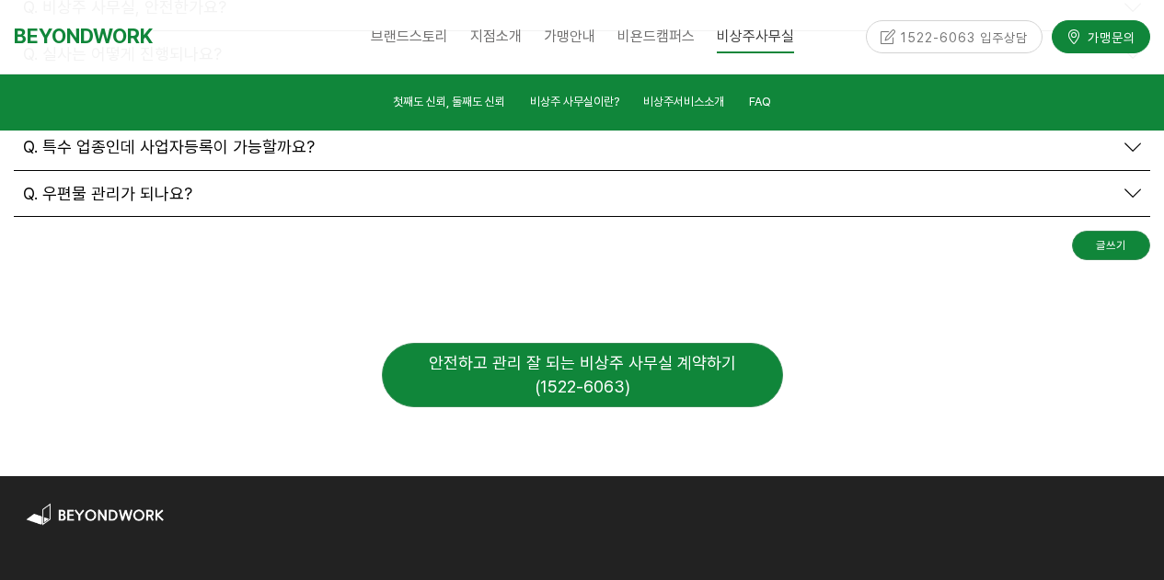
click at [598, 343] on div "안전하고 관리 잘 되는 비상주 사무실 계약하기 (1522-6063)" at bounding box center [582, 374] width 401 height 63
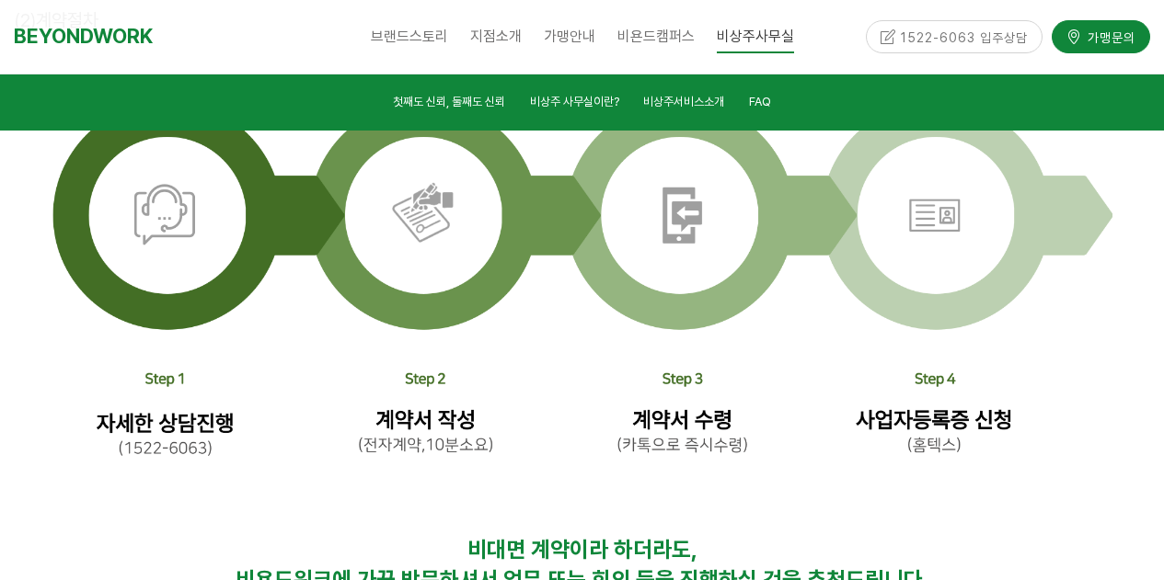
scroll to position [5320, 0]
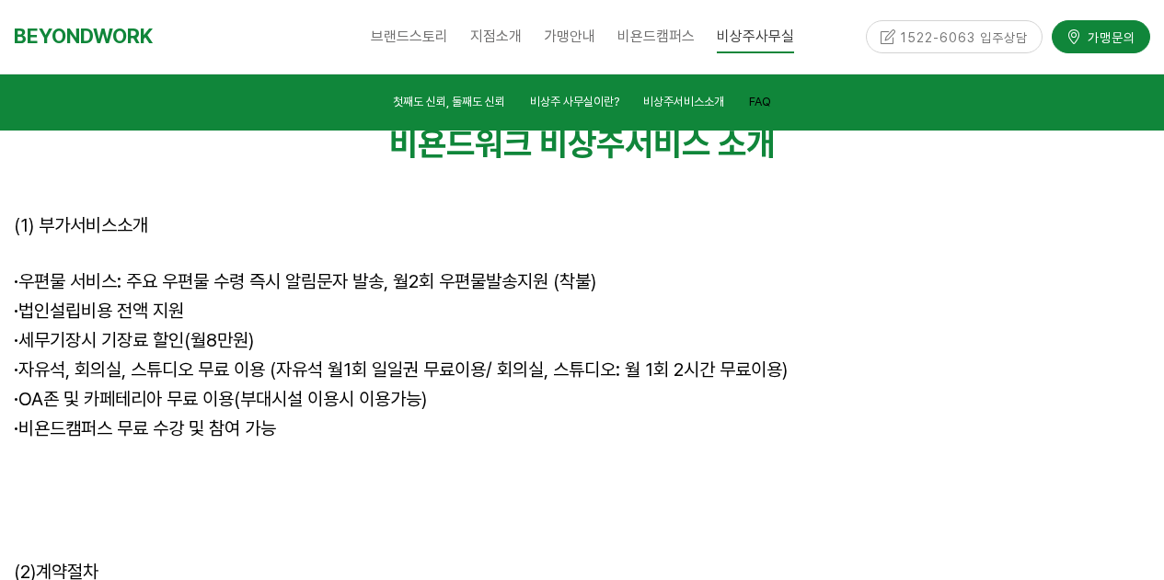
click at [763, 106] on span "FAQ" at bounding box center [760, 102] width 22 height 14
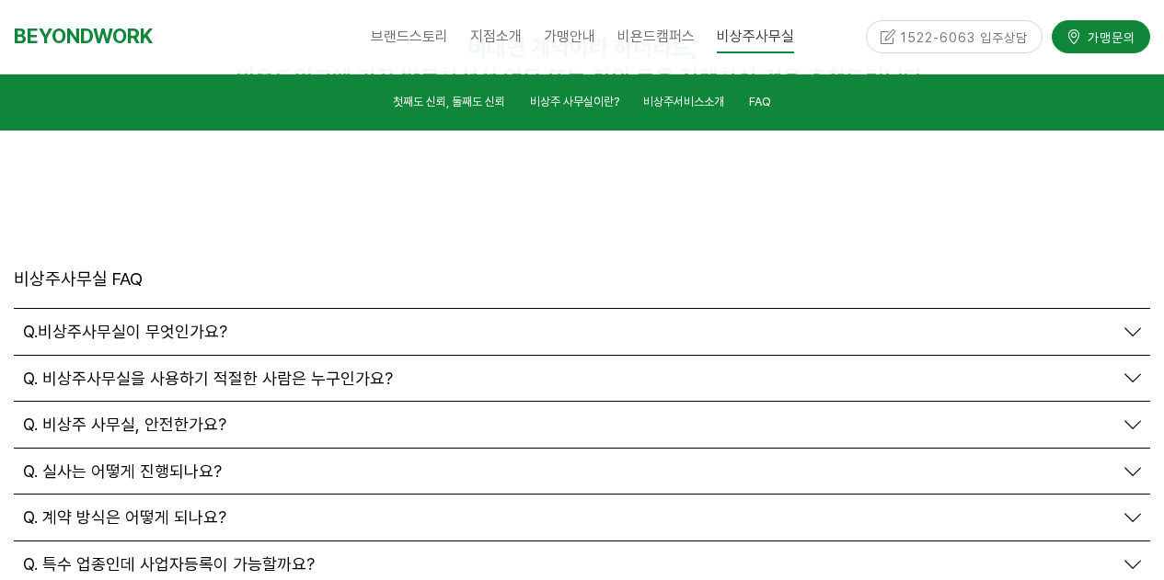
scroll to position [6377, 0]
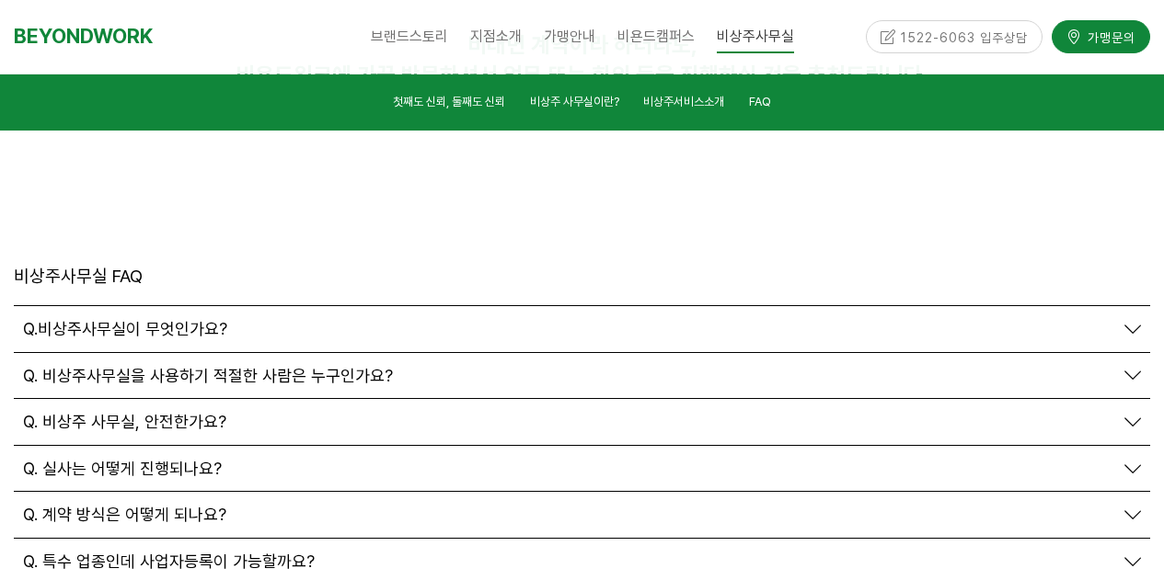
click at [201, 505] on span "Q. 계약 방식은 어떻게 되나요?" at bounding box center [124, 515] width 203 height 20
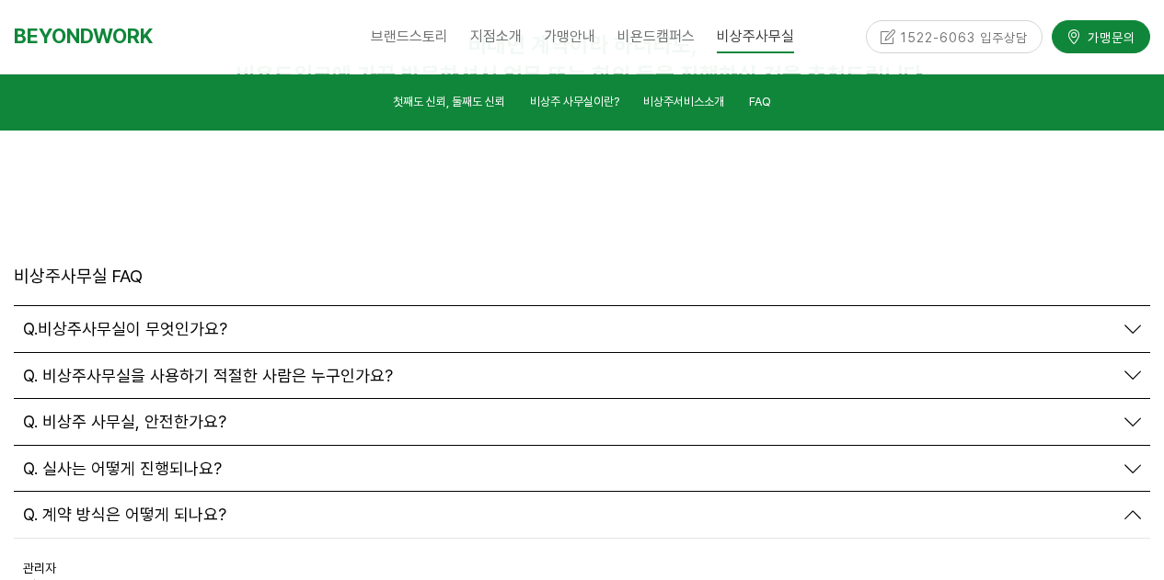
click at [199, 459] on span "Q. 실사는 어떻게 진행되나요?" at bounding box center [122, 469] width 199 height 20
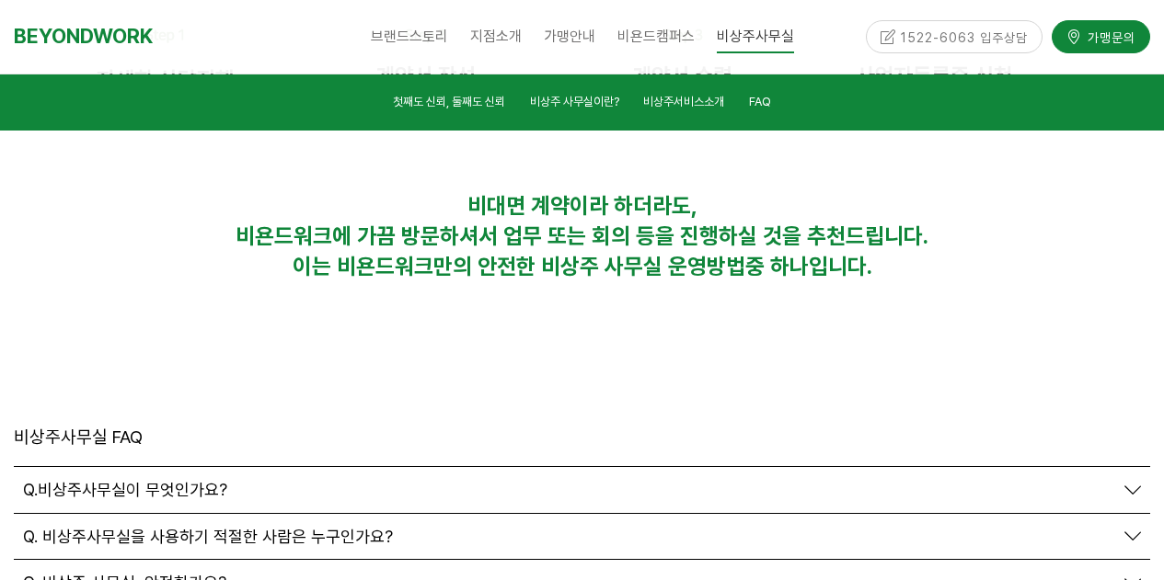
scroll to position [6193, 0]
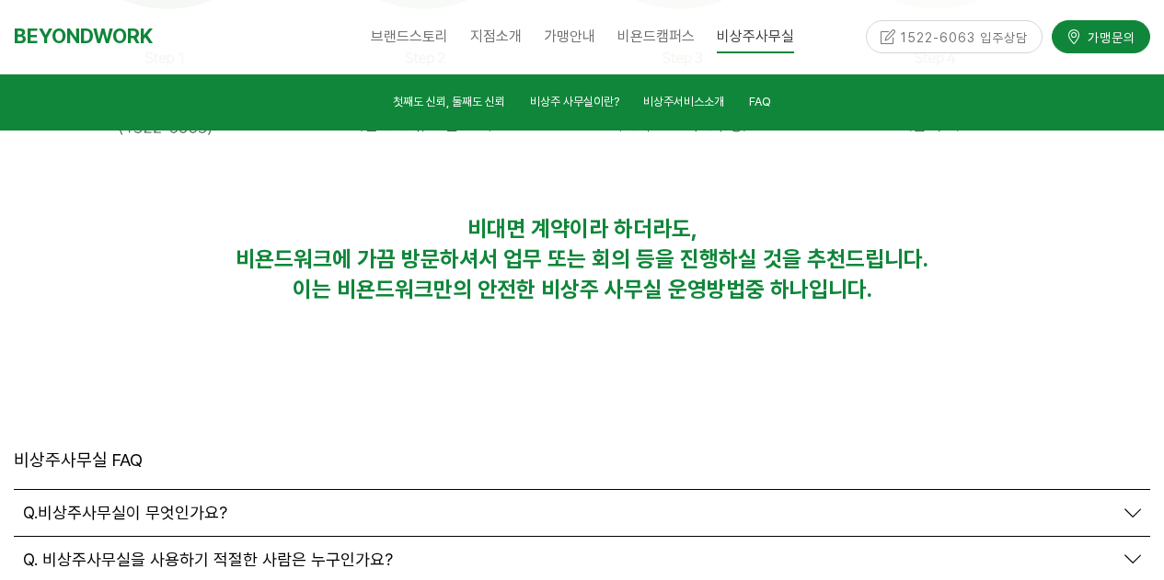
click at [198, 490] on div "Q.비상주사무실이 무엇인가요?" at bounding box center [582, 513] width 1136 height 46
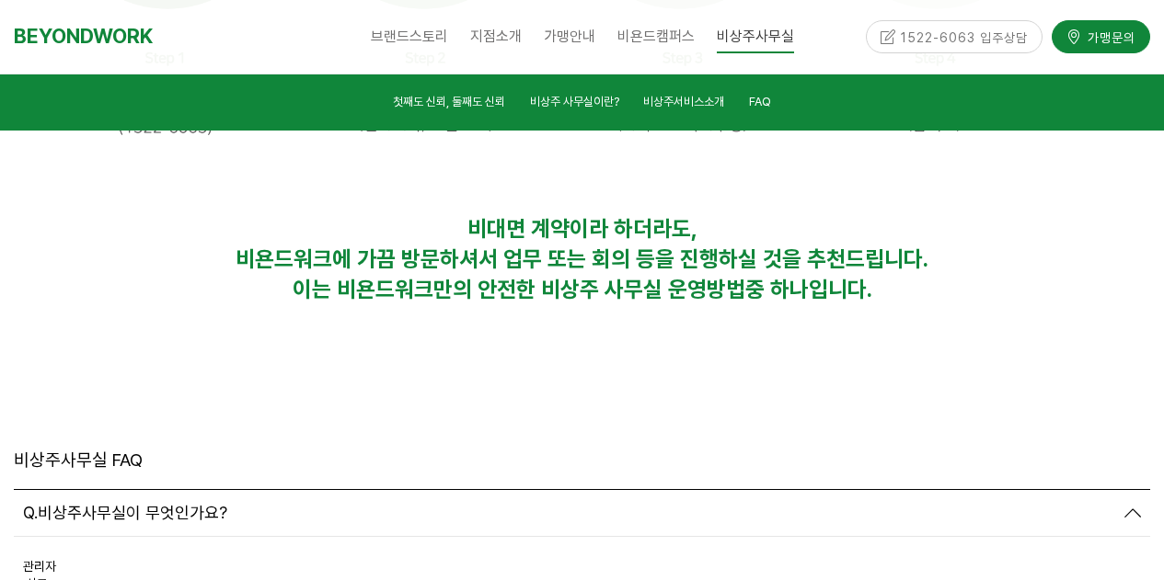
click at [200, 503] on span "Q.비상주사무실이 무엇인가요?" at bounding box center [125, 513] width 204 height 20
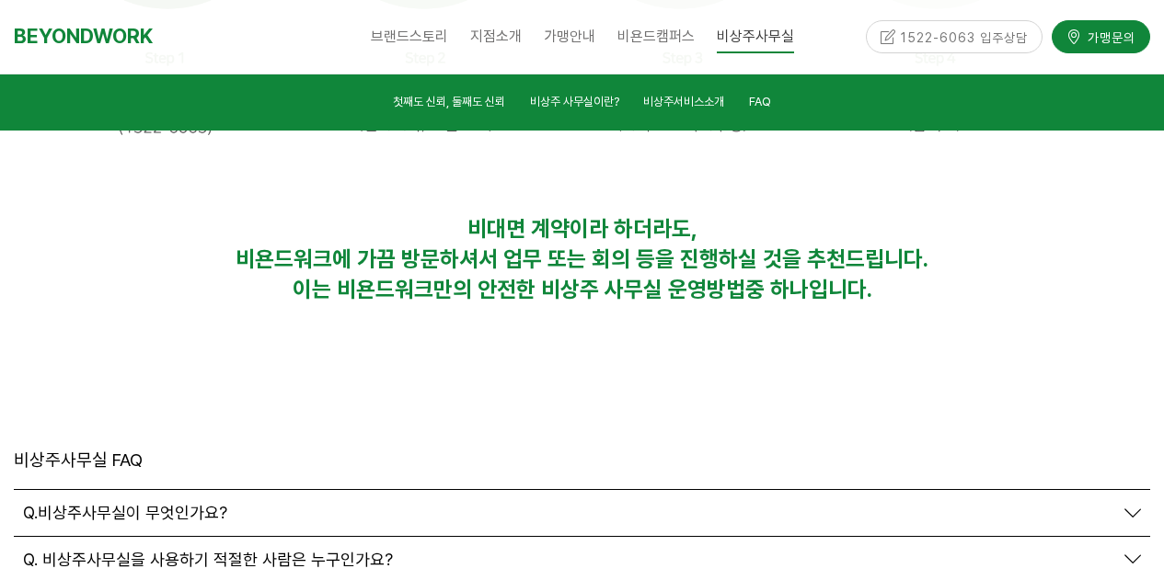
click at [200, 503] on span "Q.비상주사무실이 무엇인가요?" at bounding box center [125, 513] width 204 height 20
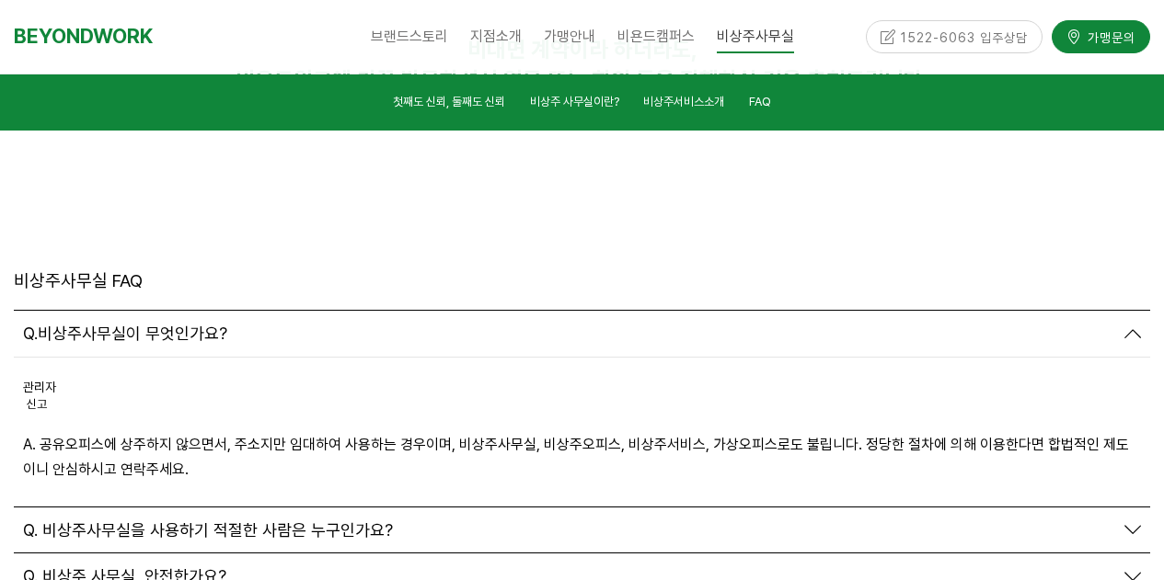
scroll to position [6377, 0]
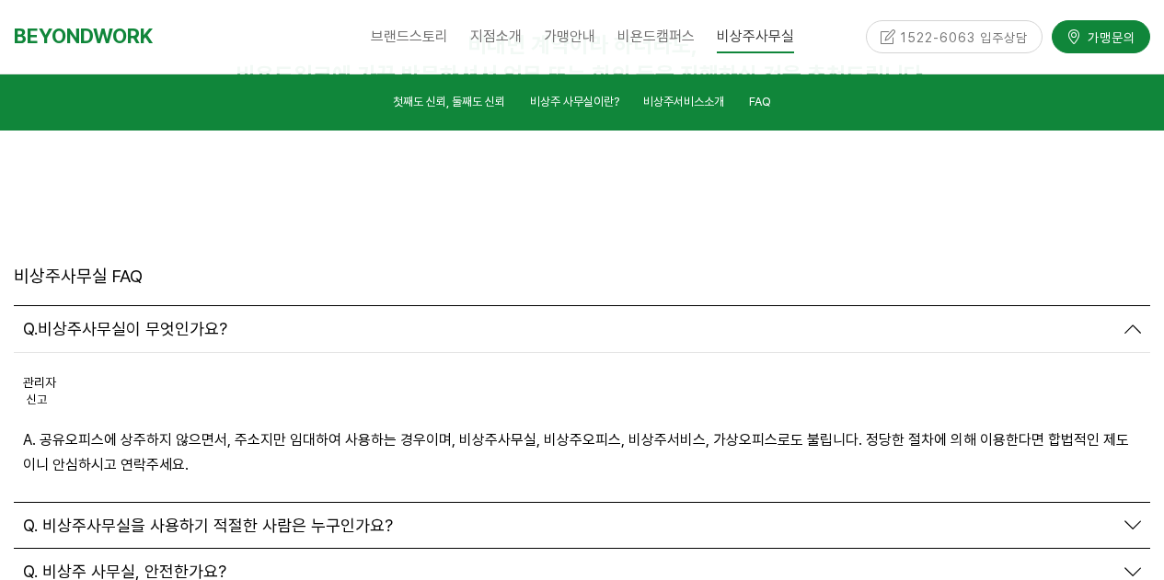
click at [201, 516] on span "Q. 비상주사무실을 사용하기 적절한 사람은 누구인가요?" at bounding box center [208, 526] width 370 height 20
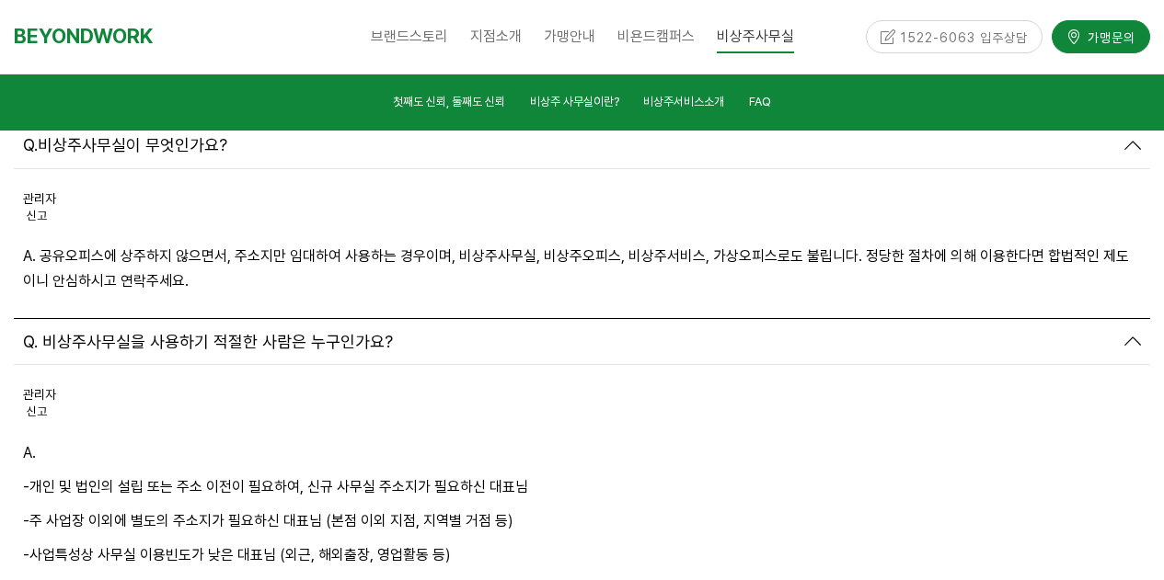
scroll to position [6653, 0]
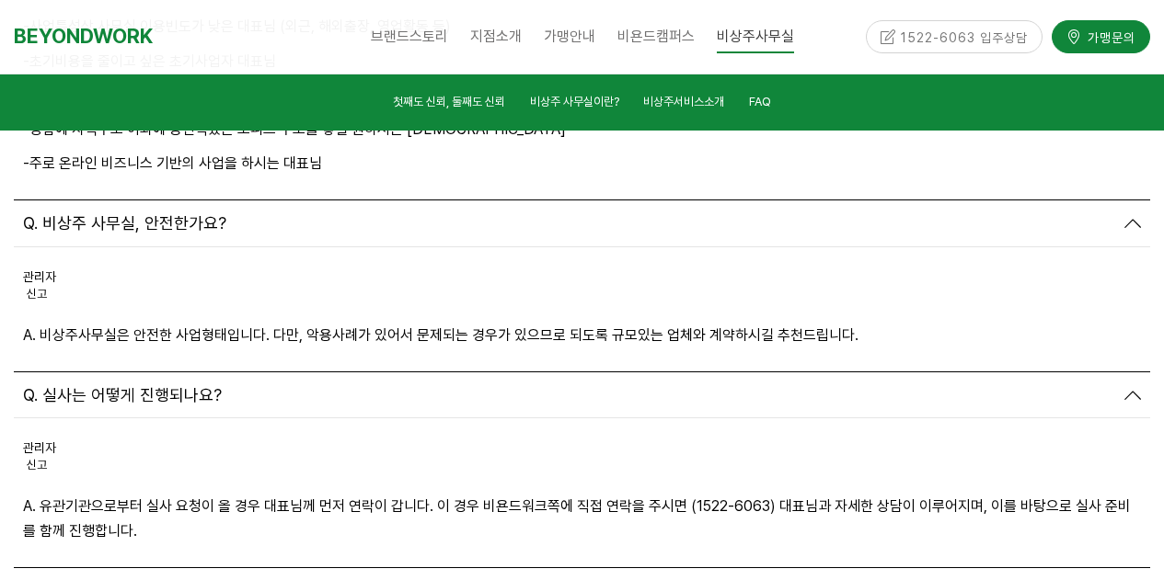
scroll to position [7205, 0]
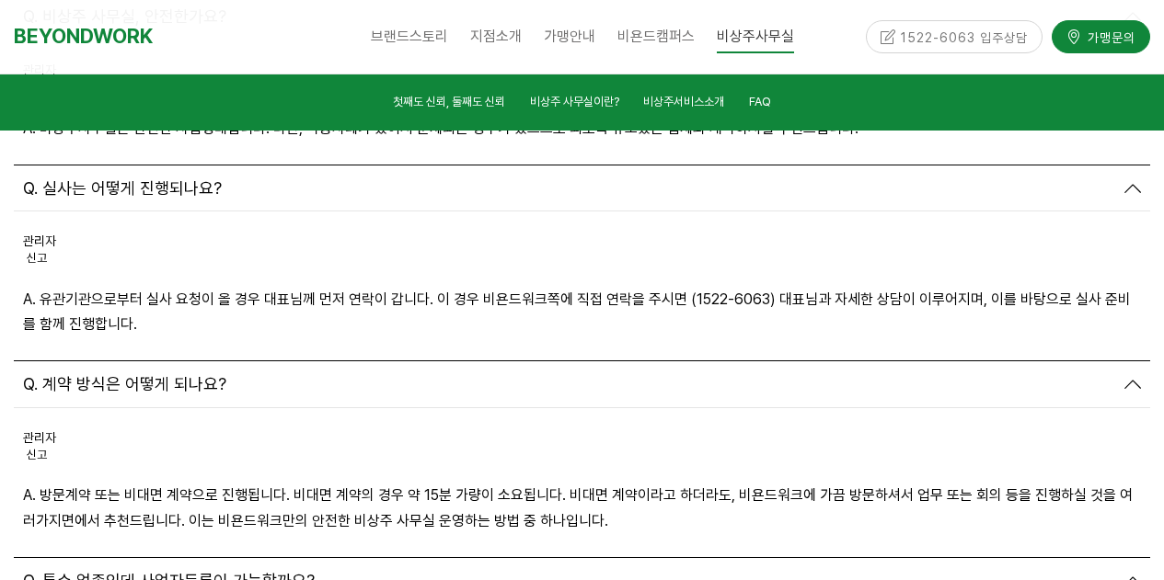
scroll to position [7481, 0]
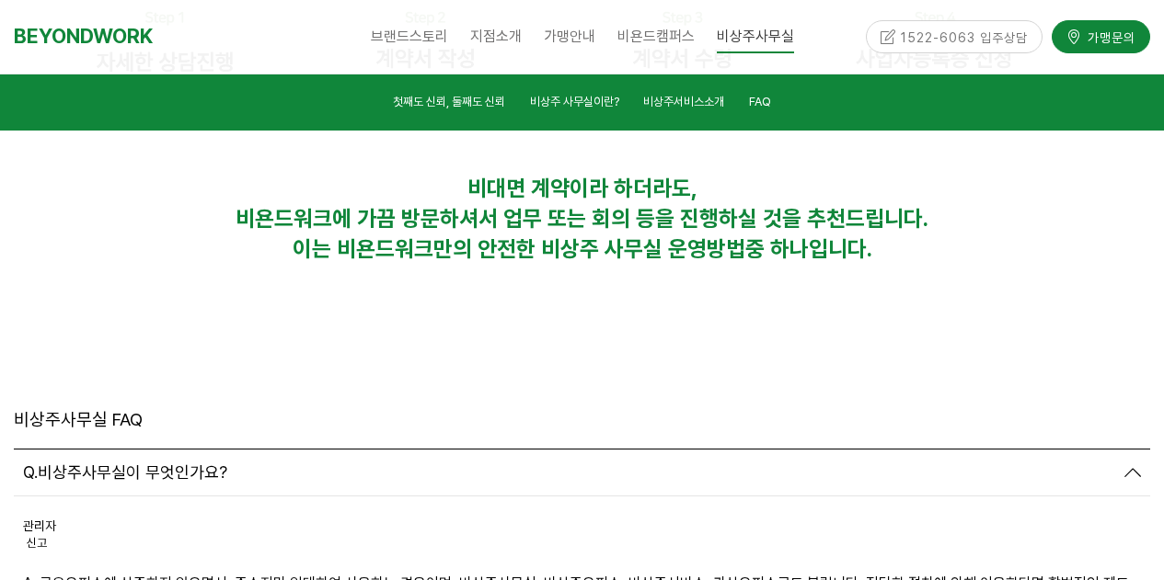
scroll to position [6009, 0]
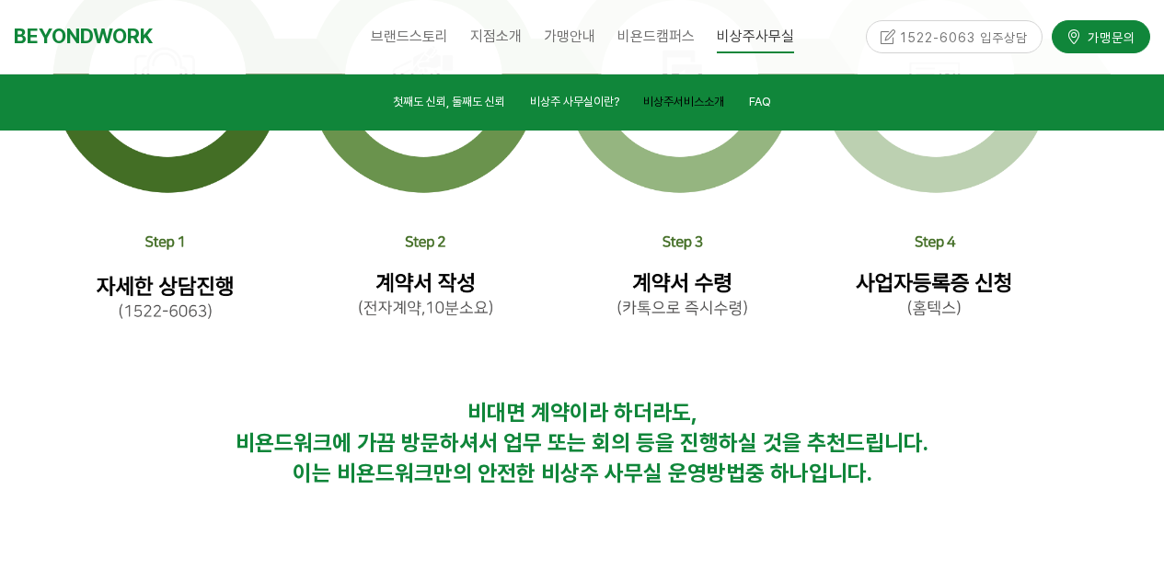
click at [669, 96] on span "비상주서비스소개" at bounding box center [683, 102] width 81 height 14
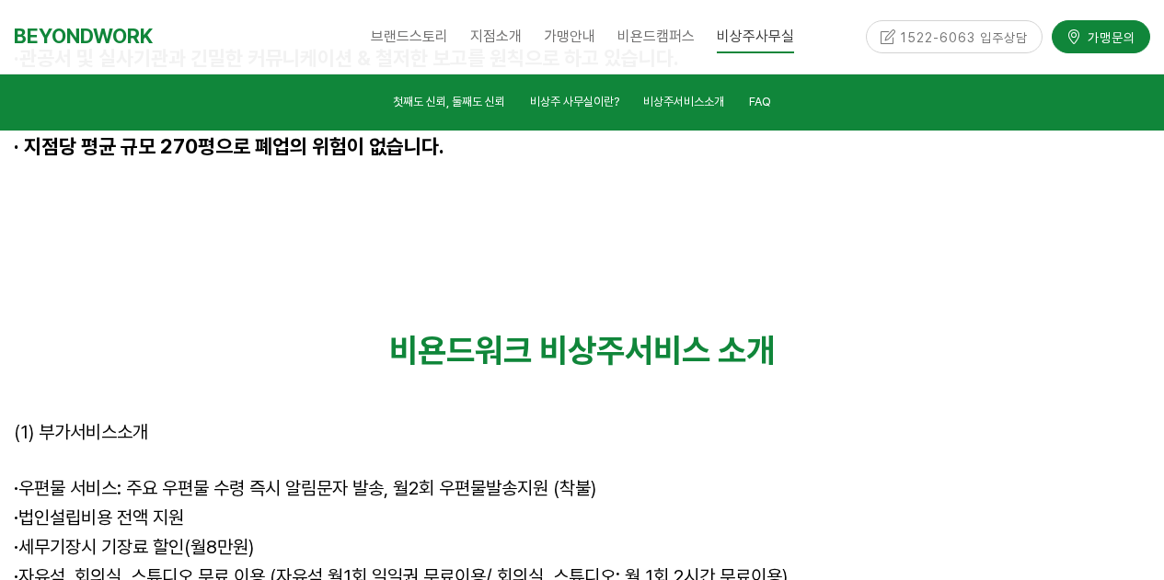
scroll to position [5136, 0]
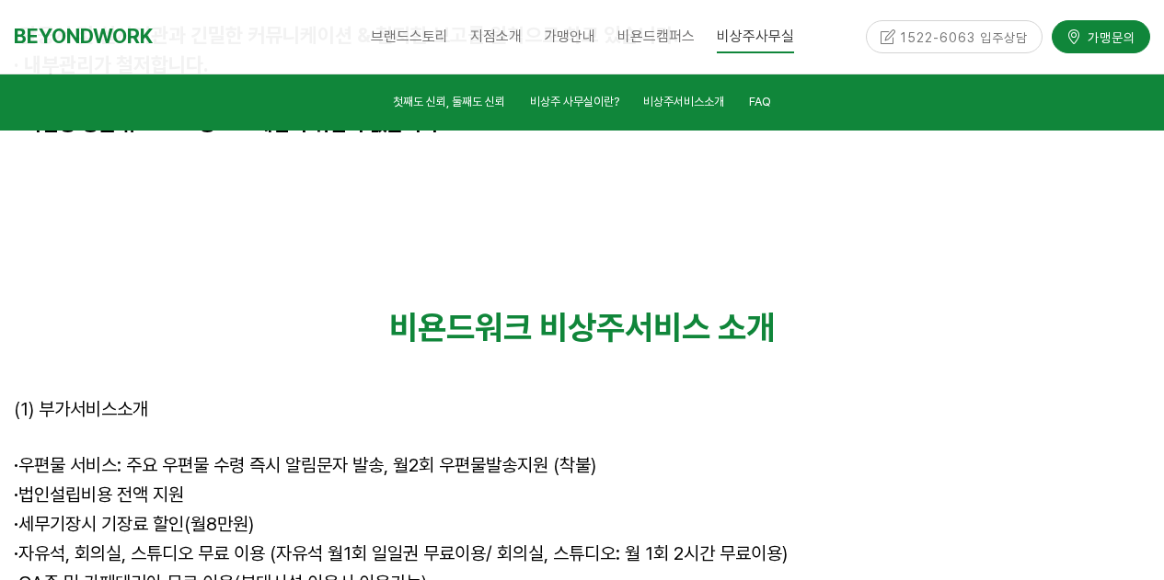
drag, startPoint x: 130, startPoint y: 265, endPoint x: 661, endPoint y: 271, distance: 531.8
click at [661, 453] on p "· 우편물 서비스: 주요 우편물 수령 즉시 알림문자 발송, 월2회 우편물발송지원 (착불)" at bounding box center [582, 467] width 1136 height 29
drag, startPoint x: 83, startPoint y: 305, endPoint x: 209, endPoint y: 305, distance: 126.0
click at [209, 482] on p "· 법인설립비용 전액 지원" at bounding box center [582, 496] width 1136 height 29
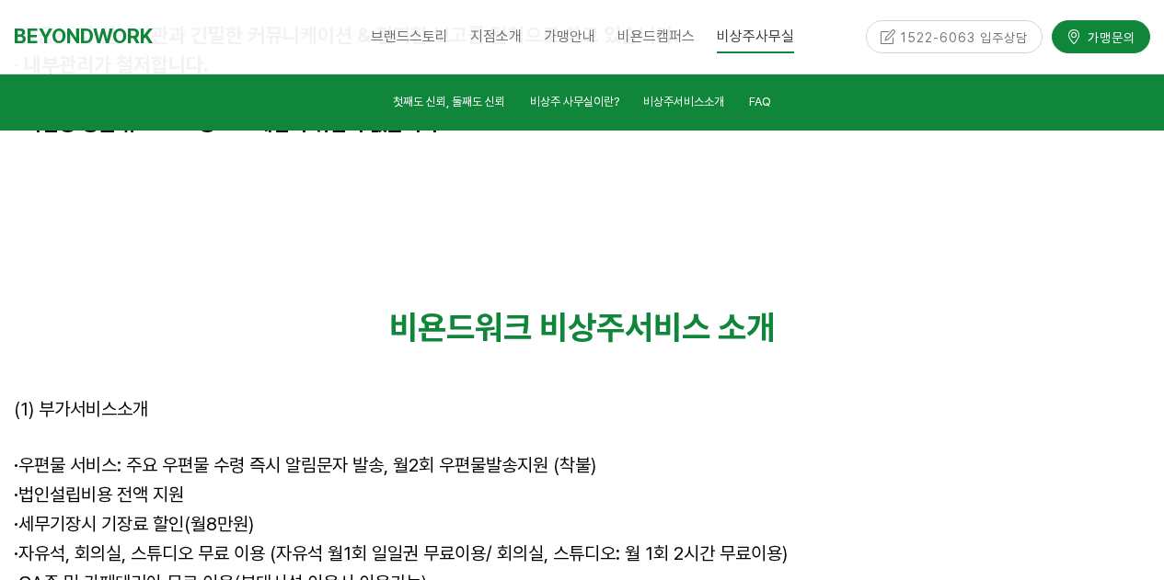
click at [292, 482] on p "· 법인설립비용 전액 지원" at bounding box center [582, 496] width 1136 height 29
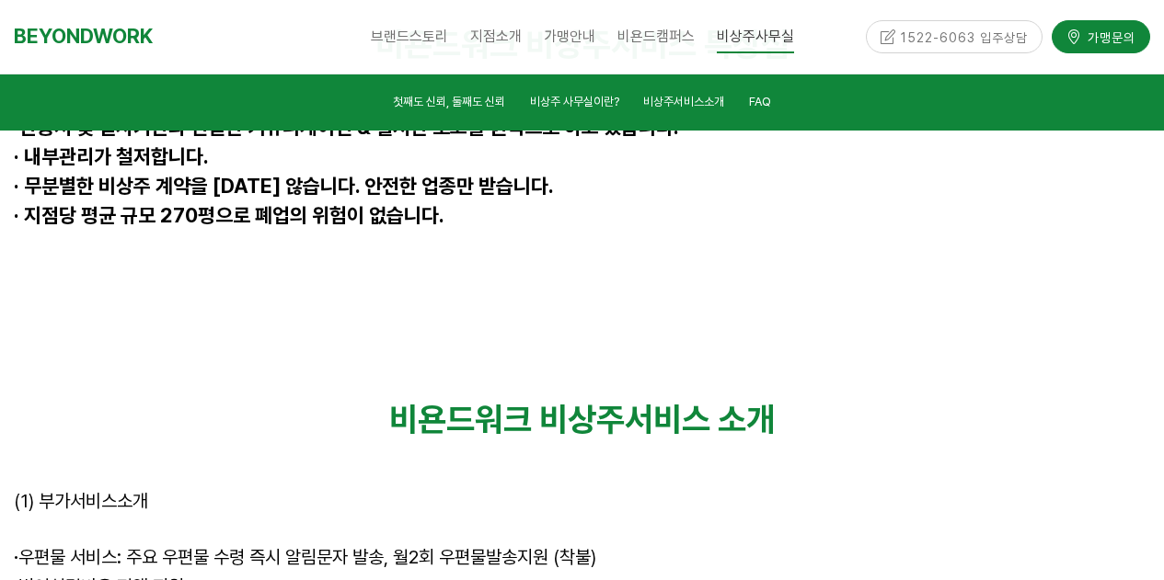
drag, startPoint x: 95, startPoint y: 439, endPoint x: 354, endPoint y: 451, distance: 259.7
drag, startPoint x: 307, startPoint y: 454, endPoint x: 830, endPoint y: 465, distance: 522.7
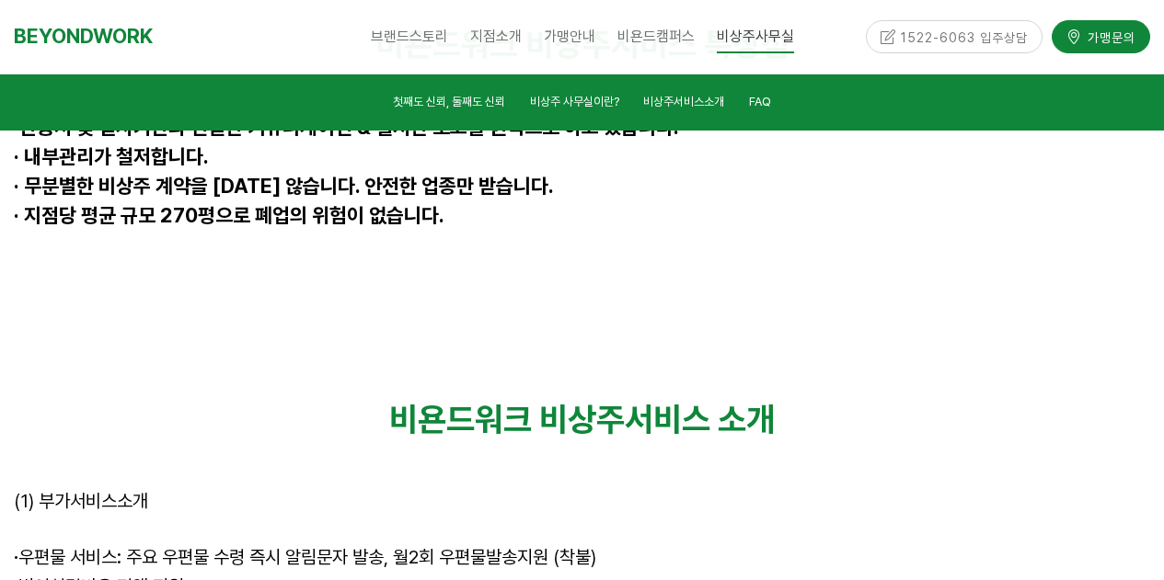
drag, startPoint x: 80, startPoint y: 456, endPoint x: 153, endPoint y: 455, distance: 72.7
drag, startPoint x: 282, startPoint y: 453, endPoint x: 500, endPoint y: 458, distance: 218.1
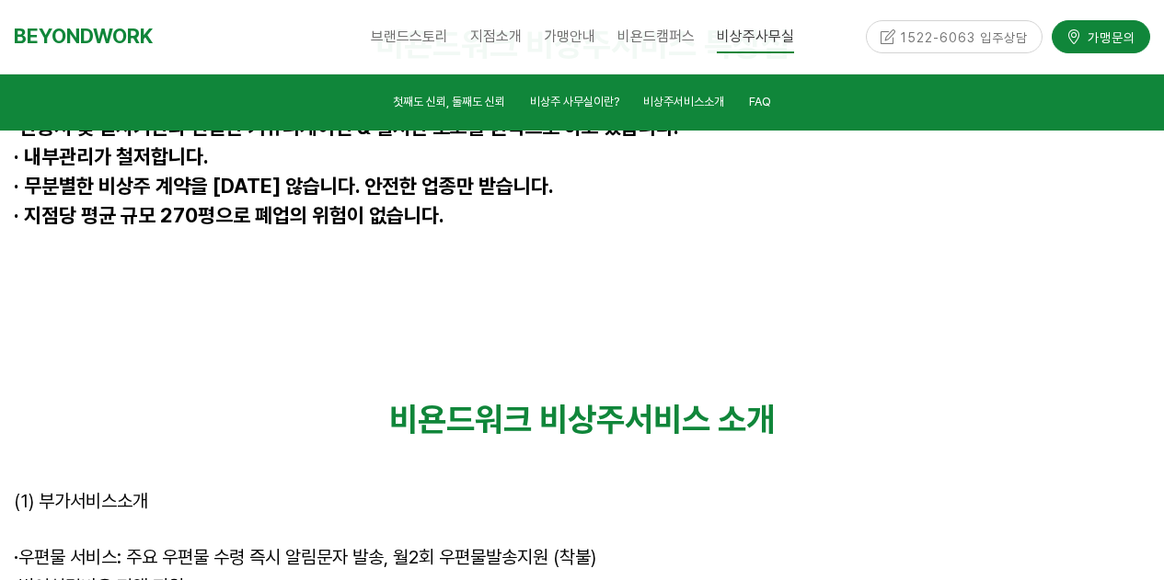
drag, startPoint x: 510, startPoint y: 458, endPoint x: 538, endPoint y: 460, distance: 28.6
drag, startPoint x: 689, startPoint y: 455, endPoint x: 638, endPoint y: 457, distance: 51.6
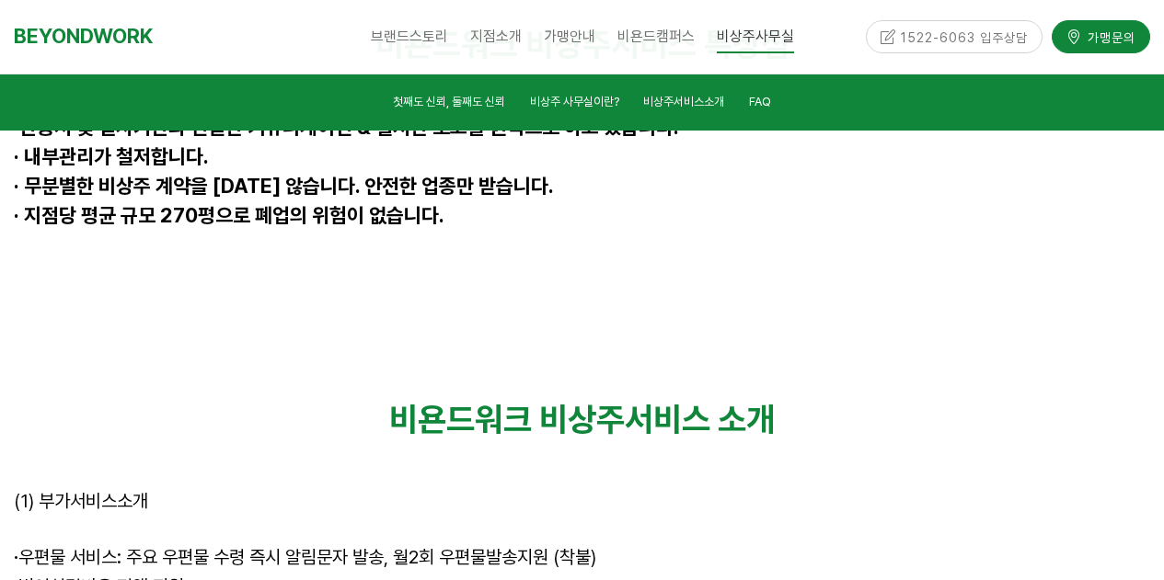
drag, startPoint x: 61, startPoint y: 472, endPoint x: 240, endPoint y: 485, distance: 179.9
drag, startPoint x: 42, startPoint y: 484, endPoint x: 252, endPoint y: 489, distance: 209.8
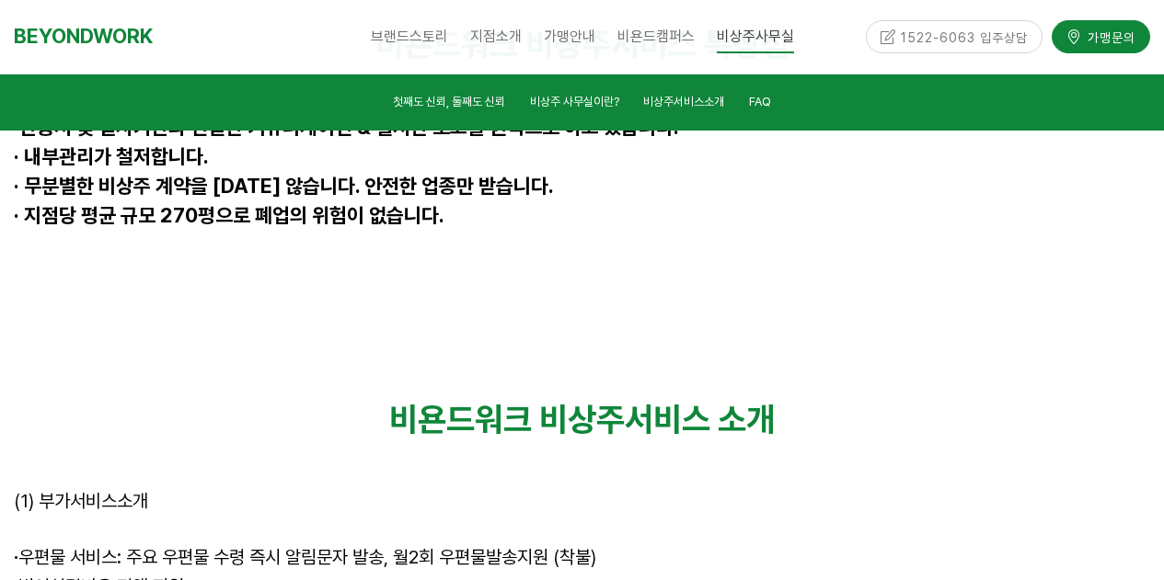
drag, startPoint x: 270, startPoint y: 481, endPoint x: 357, endPoint y: 487, distance: 86.7
drag, startPoint x: 65, startPoint y: 508, endPoint x: 306, endPoint y: 511, distance: 241.0
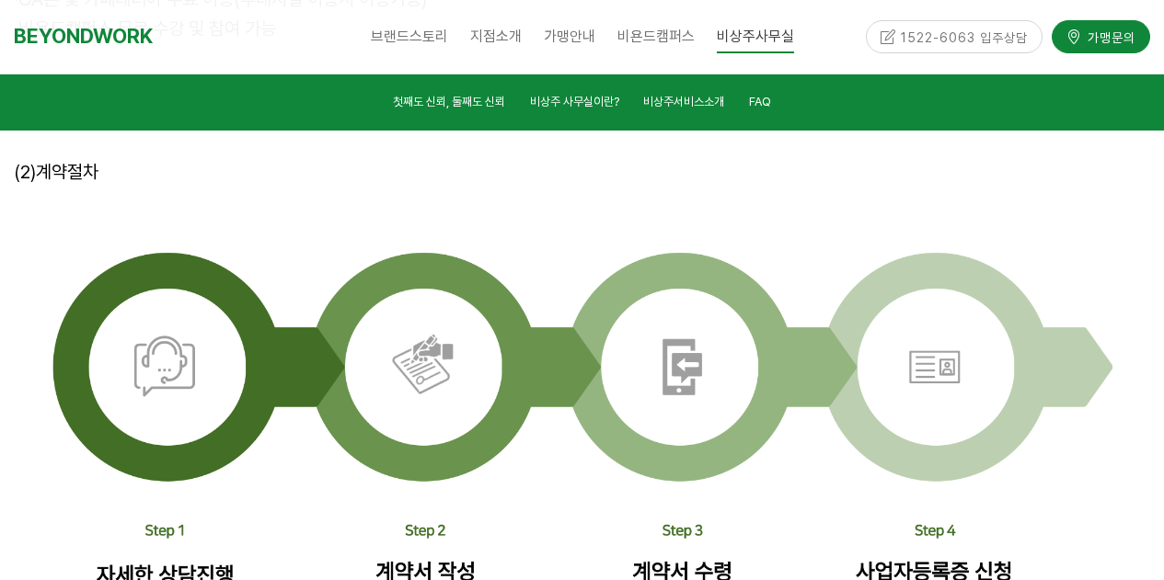
scroll to position [5872, 0]
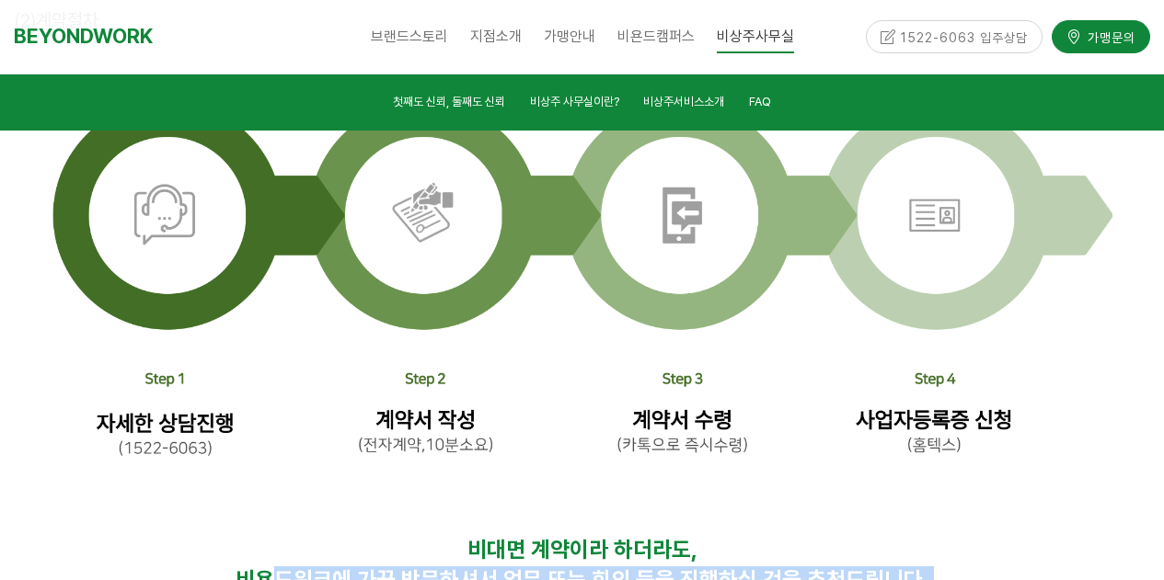
drag, startPoint x: 277, startPoint y: 387, endPoint x: 692, endPoint y: 431, distance: 417.2
click at [692, 537] on div "비대면 계약이라 하더라도, 비욘드워크에 가끔 방문하셔서 업무 또는 회의 등을 진행하실 것을 추천드립니다. 이는 비욘드워크만의 안전한 비상주 사…" at bounding box center [582, 582] width 1136 height 91
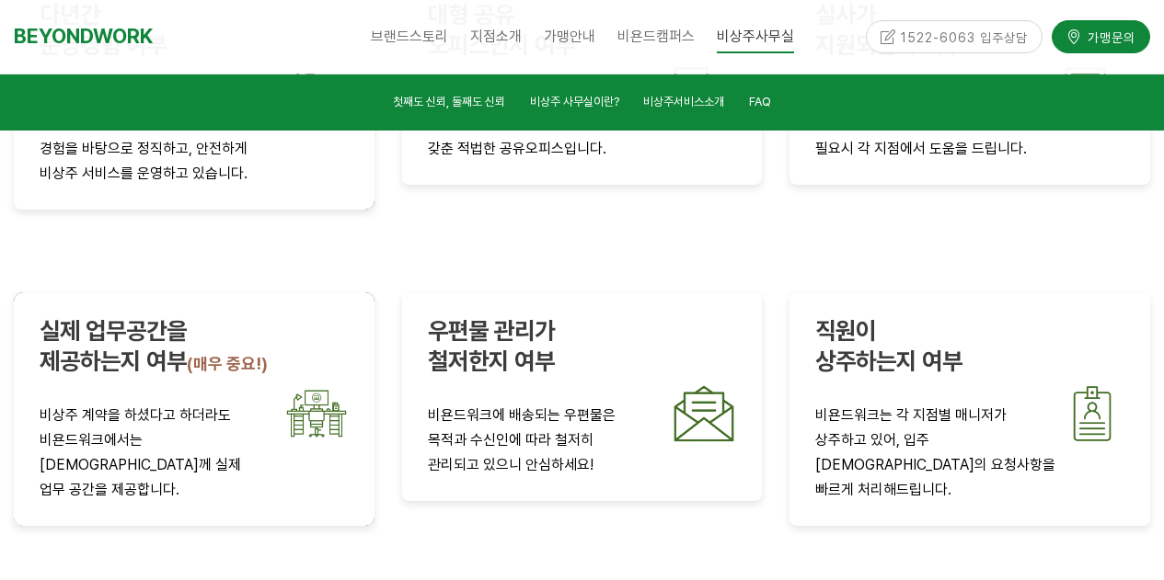
scroll to position [2836, 0]
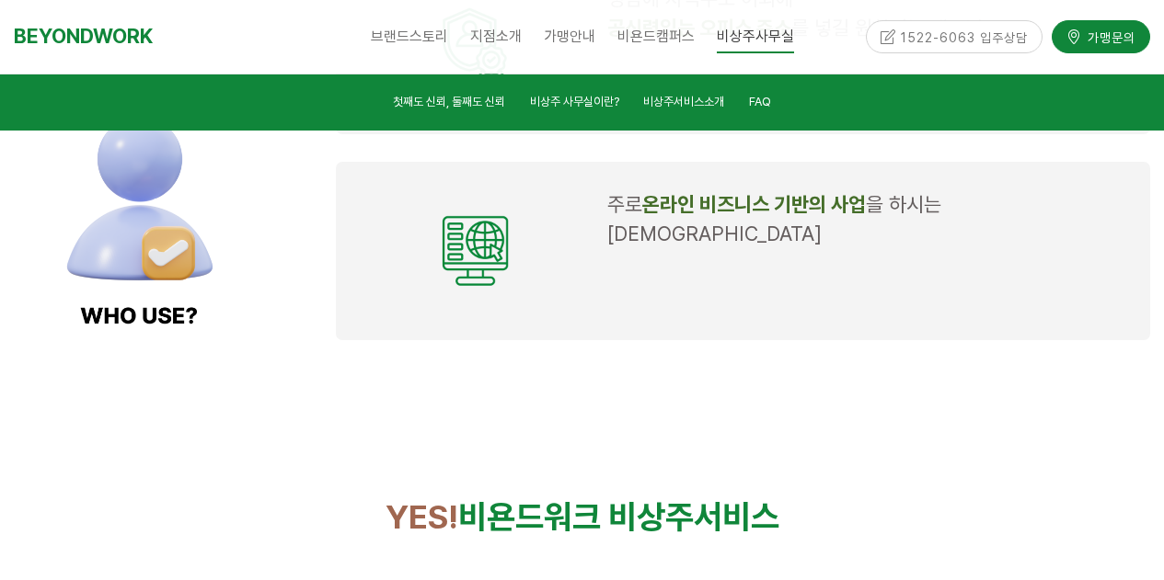
click at [977, 42] on div "1522-6063 입주상담" at bounding box center [955, 36] width 178 height 32
click at [969, 39] on div "1522-6063 입주상담" at bounding box center [955, 36] width 178 height 32
click at [138, 37] on link "BEYONDWORK" at bounding box center [83, 36] width 139 height 34
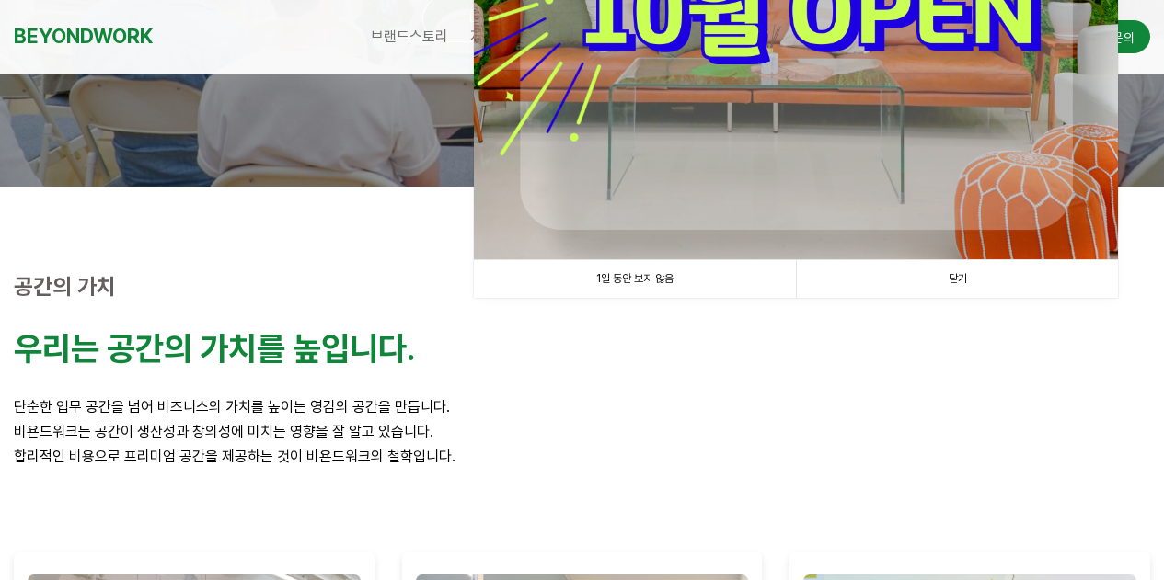
scroll to position [368, 0]
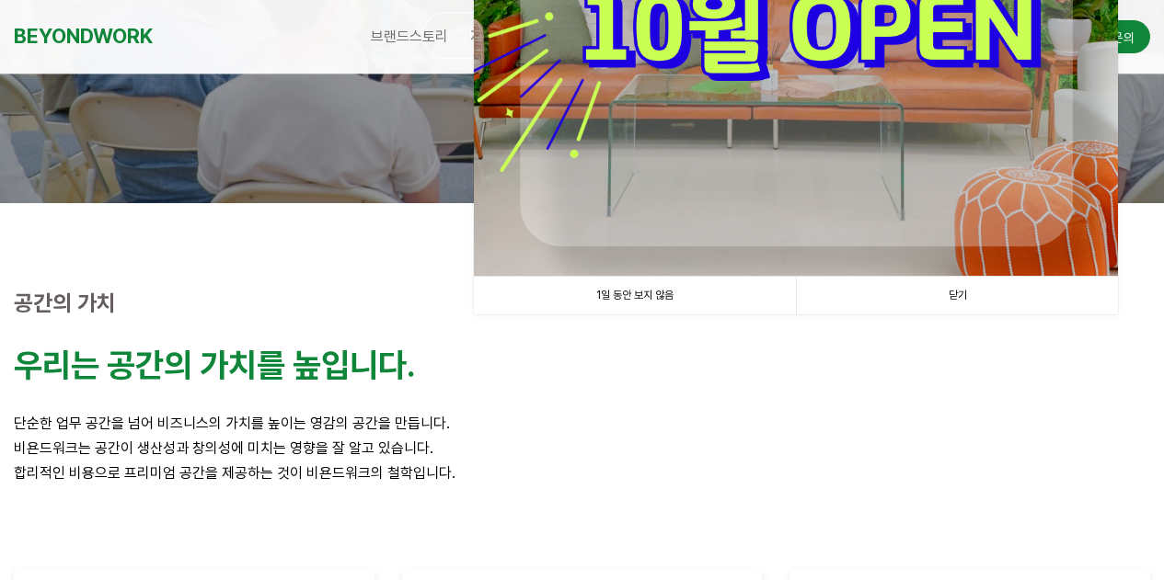
click at [988, 282] on link "닫기" at bounding box center [957, 296] width 322 height 38
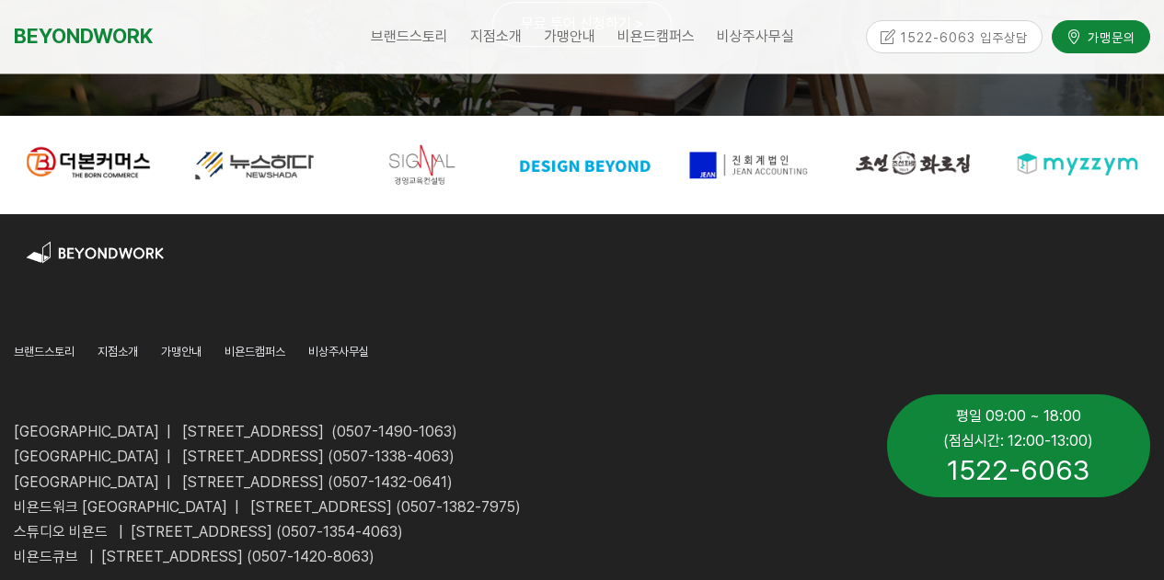
scroll to position [4718, 0]
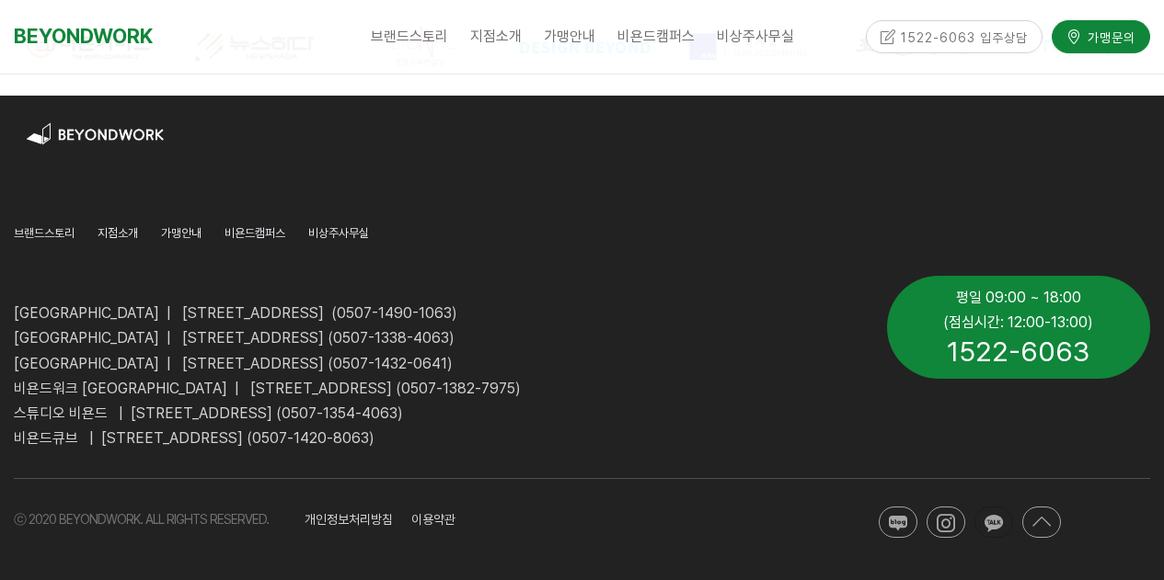
click at [1000, 523] on icon at bounding box center [993, 523] width 18 height 18
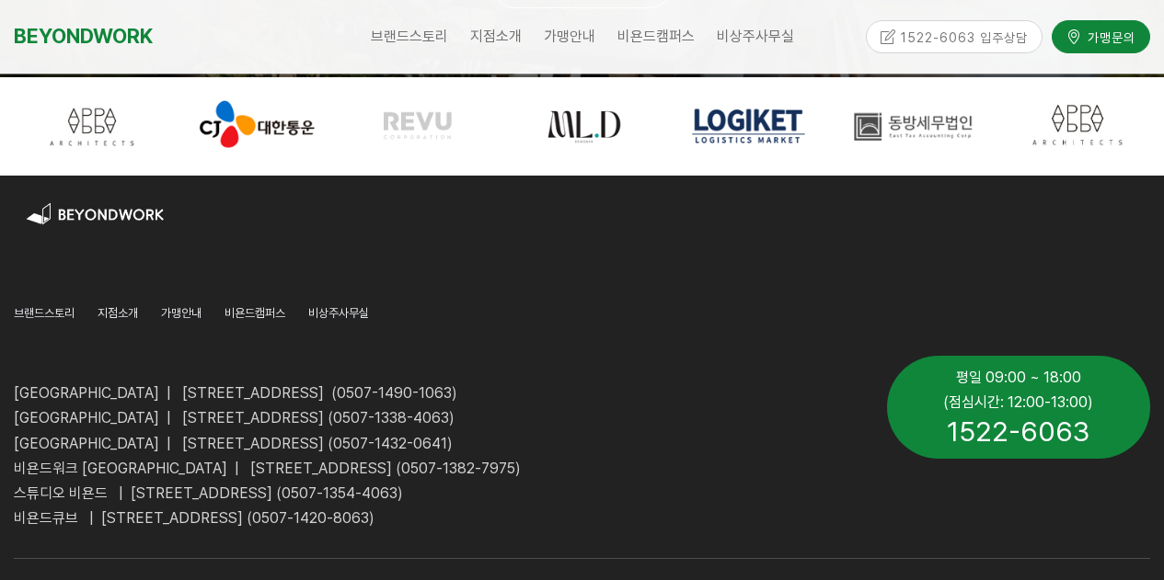
scroll to position [4626, 0]
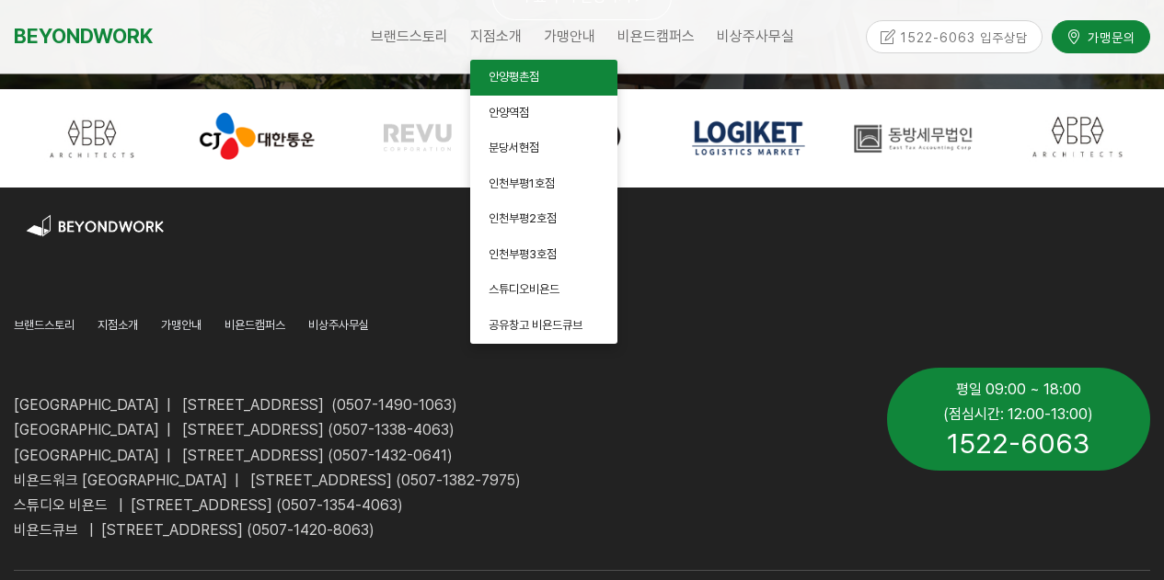
click at [507, 85] on link "안양평촌점" at bounding box center [543, 78] width 147 height 36
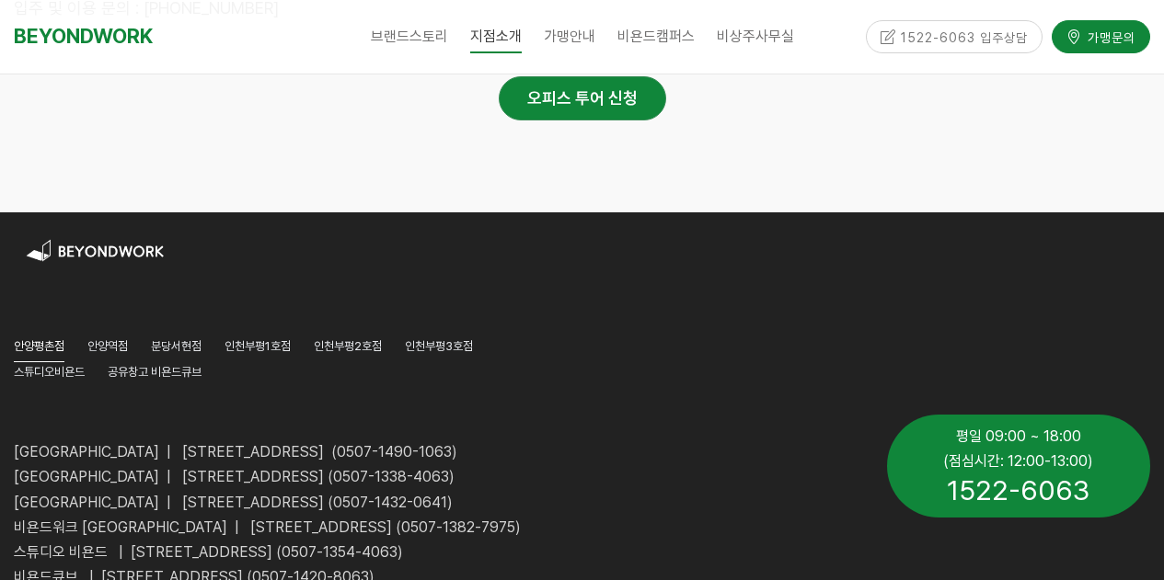
scroll to position [9580, 0]
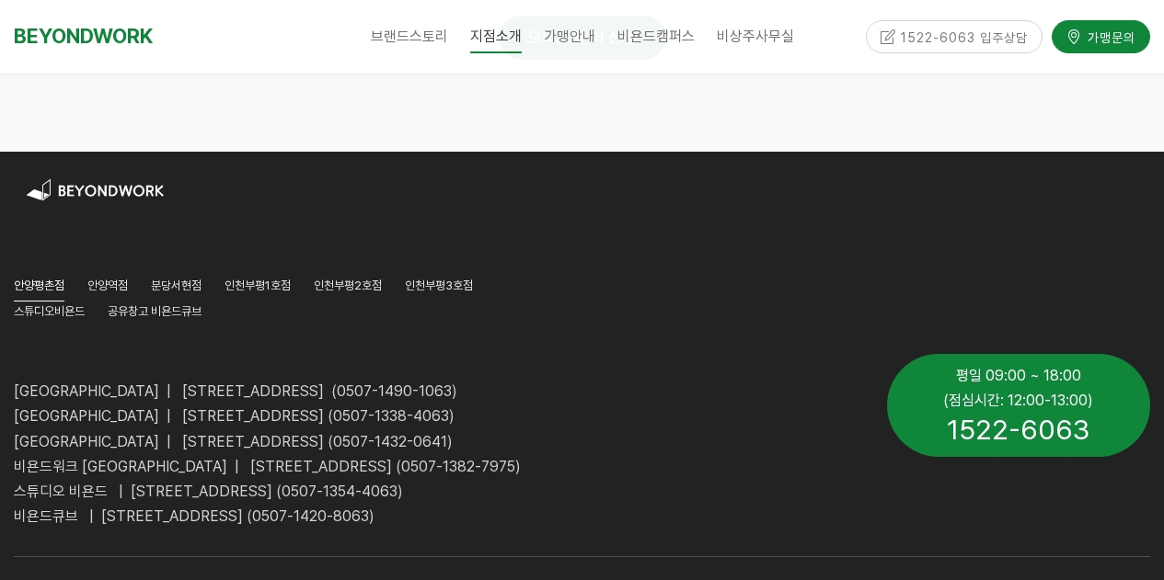
drag, startPoint x: 459, startPoint y: 342, endPoint x: 572, endPoint y: 341, distance: 113.2
click at [454, 408] on span "[GEOGRAPHIC_DATA] | [STREET_ADDRESS] (0507-1338-4063)" at bounding box center [234, 416] width 441 height 17
click at [672, 404] on p "[GEOGRAPHIC_DATA] | [STREET_ADDRESS] (0507-1338-4063)" at bounding box center [436, 416] width 845 height 25
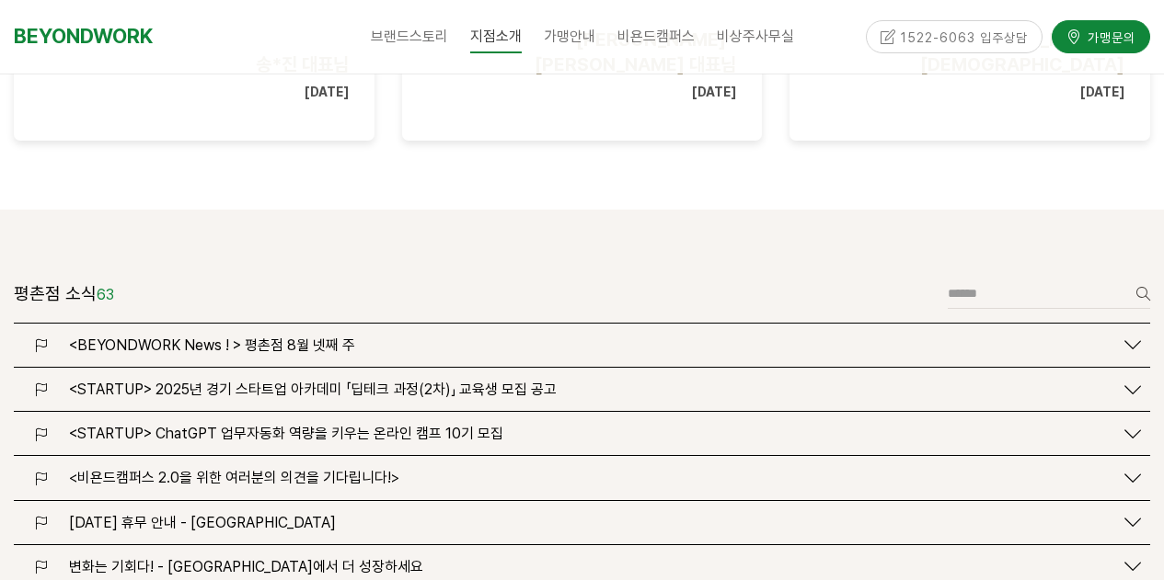
scroll to position [2174, 0]
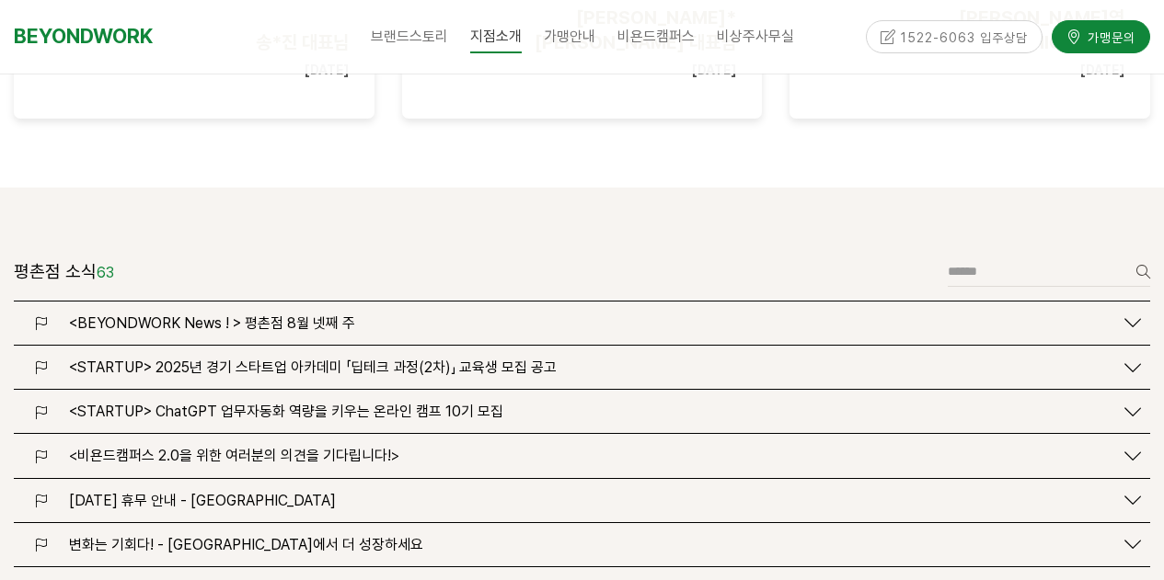
click at [362, 492] on div "[DATE] 휴무 안내 - [GEOGRAPHIC_DATA]" at bounding box center [586, 500] width 1053 height 17
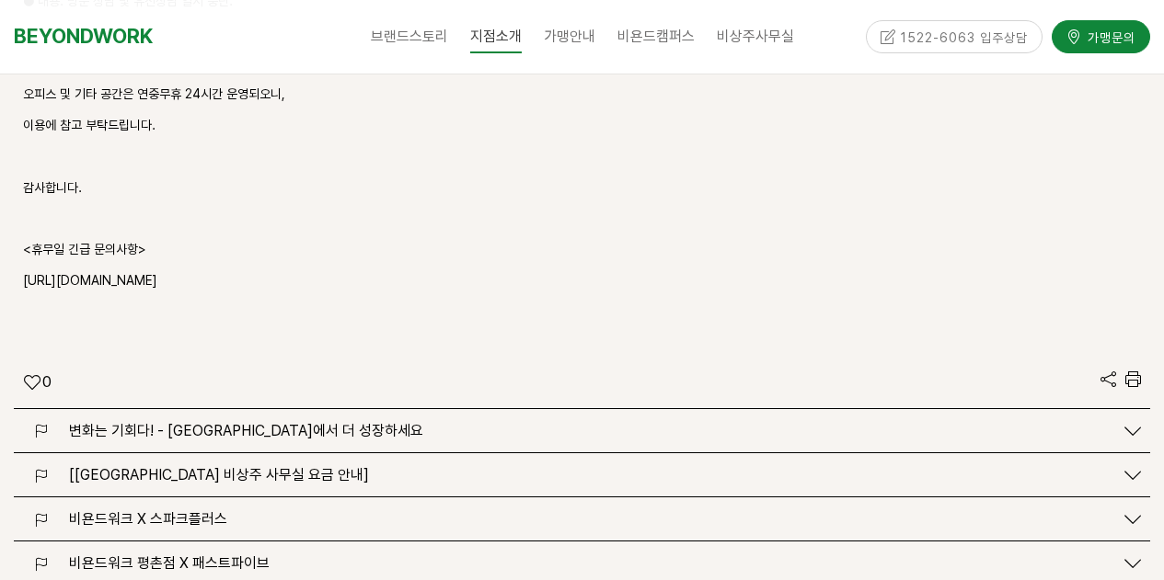
scroll to position [3002, 0]
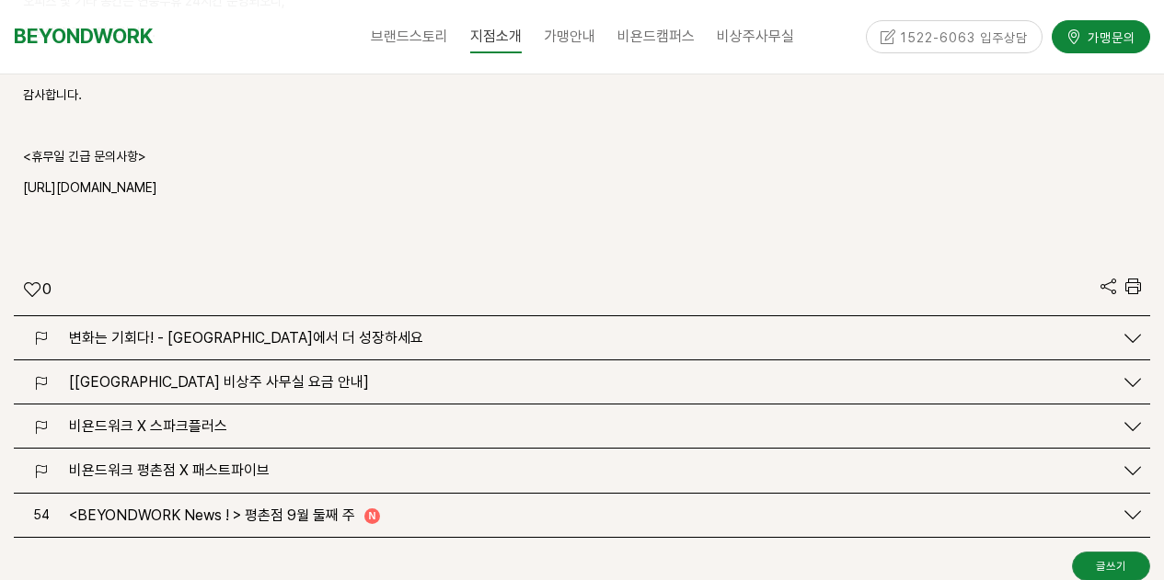
click at [136, 178] on p "[URL][DOMAIN_NAME]" at bounding box center [582, 189] width 1118 height 22
click at [233, 374] on span "[[GEOGRAPHIC_DATA] 비상주 사무실 요금 안내]" at bounding box center [219, 382] width 300 height 17
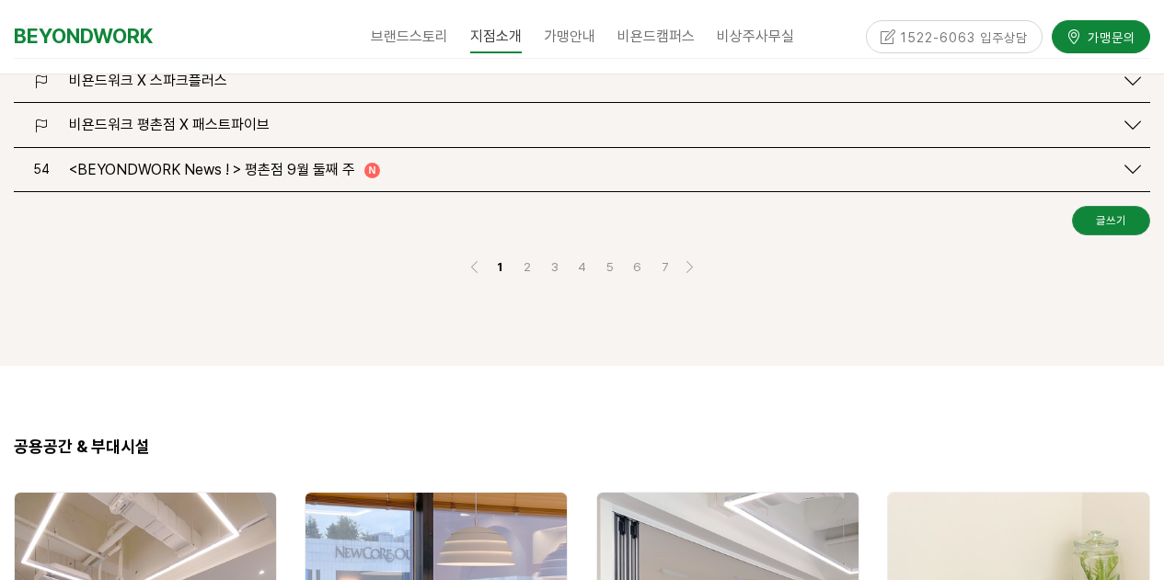
scroll to position [3462, 0]
